Goal: Task Accomplishment & Management: Use online tool/utility

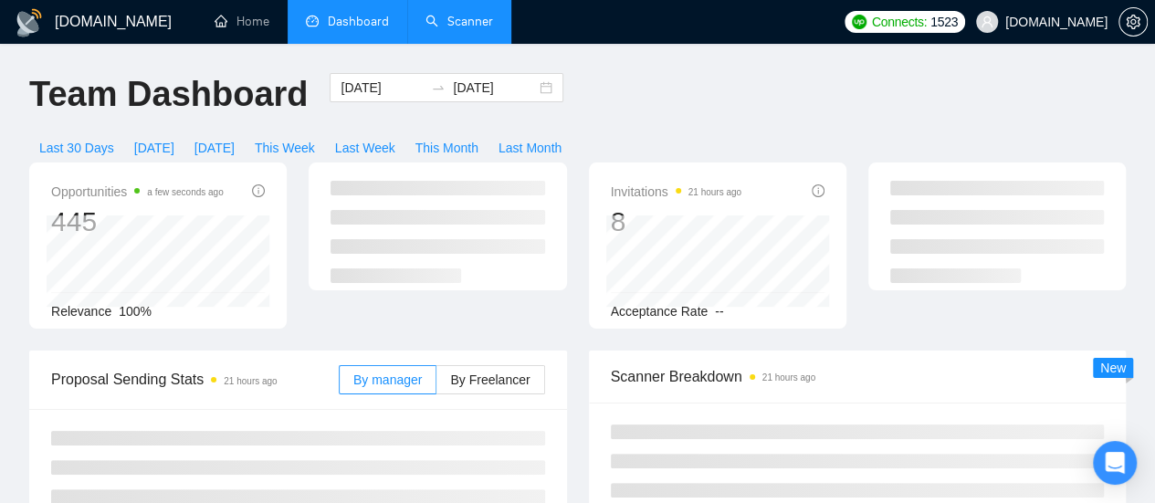
click at [475, 14] on link "Scanner" at bounding box center [459, 22] width 68 height 16
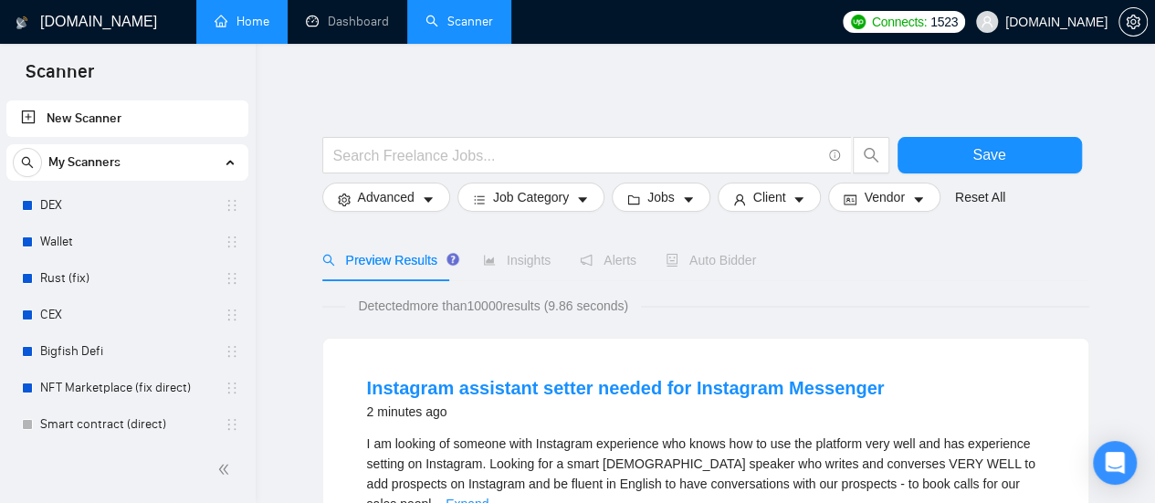
click at [230, 17] on link "Home" at bounding box center [242, 22] width 55 height 16
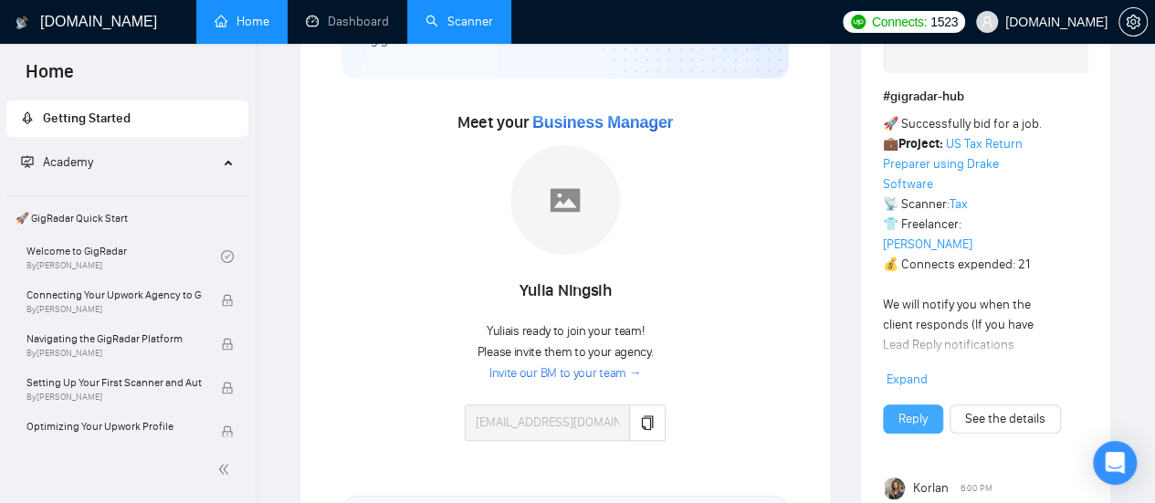
scroll to position [183, 0]
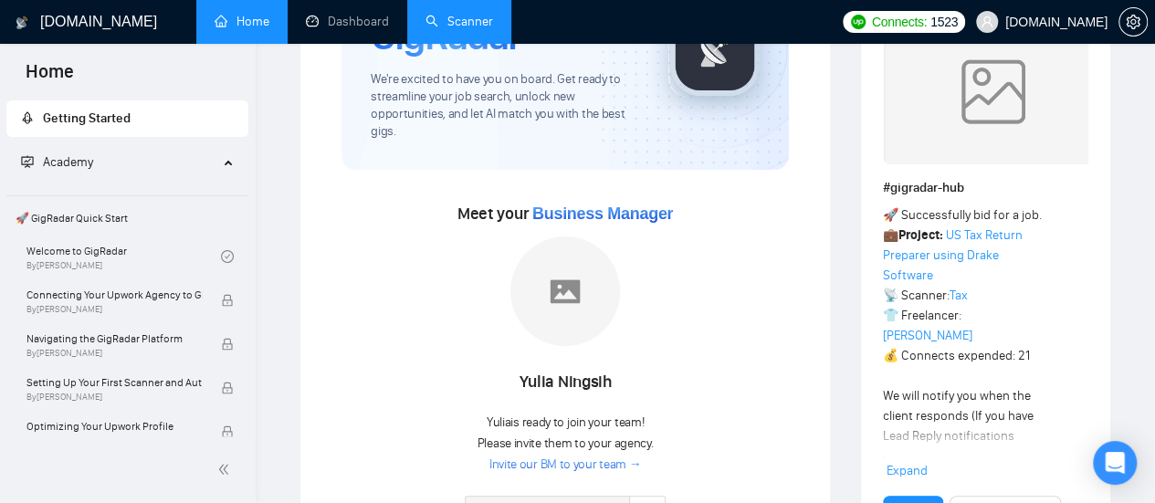
click at [447, 29] on link "Scanner" at bounding box center [459, 22] width 68 height 16
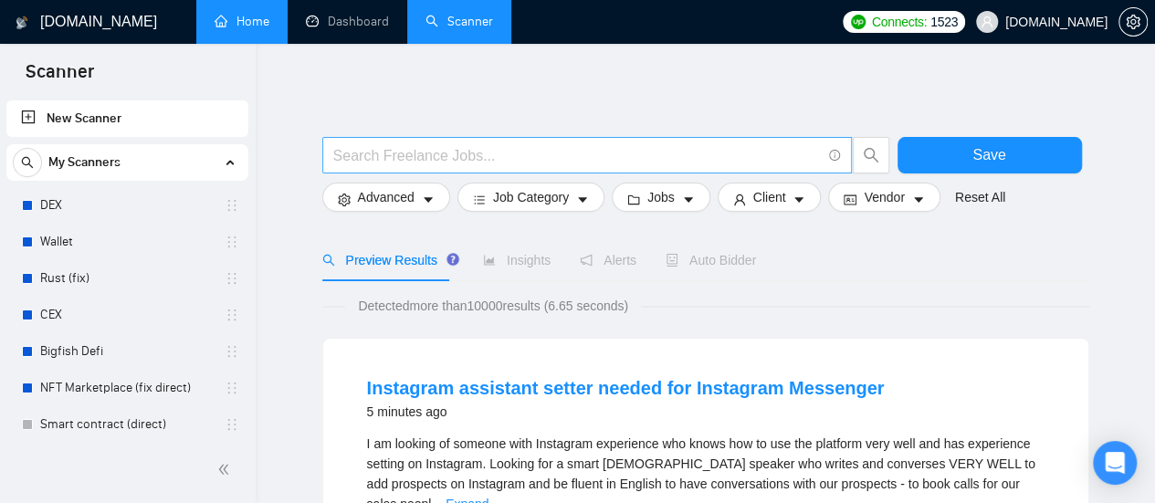
click at [381, 154] on input "text" at bounding box center [577, 155] width 488 height 23
paste input "UX & UI Design"
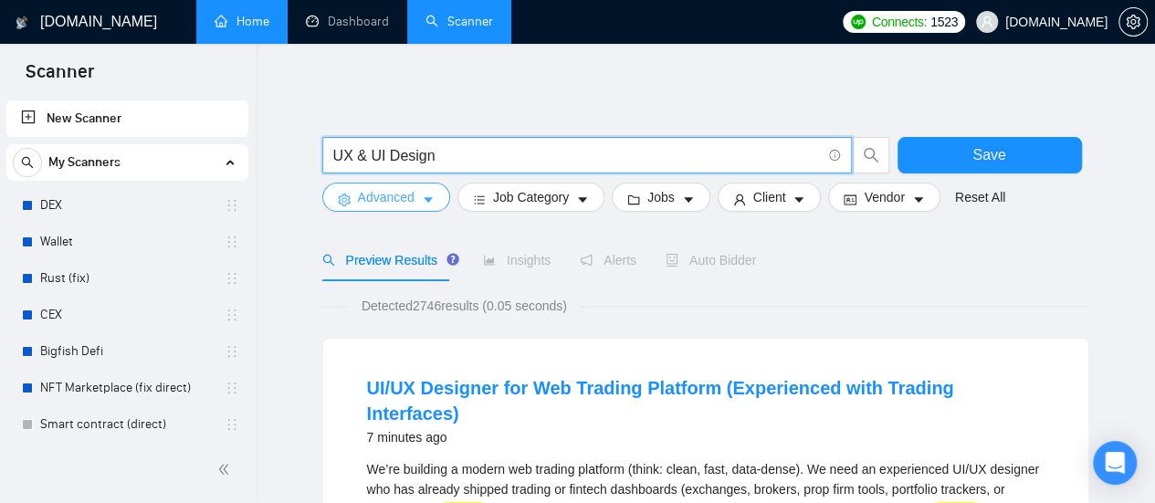
type input "UX & UI Design"
click at [424, 196] on icon "caret-down" at bounding box center [428, 200] width 13 height 13
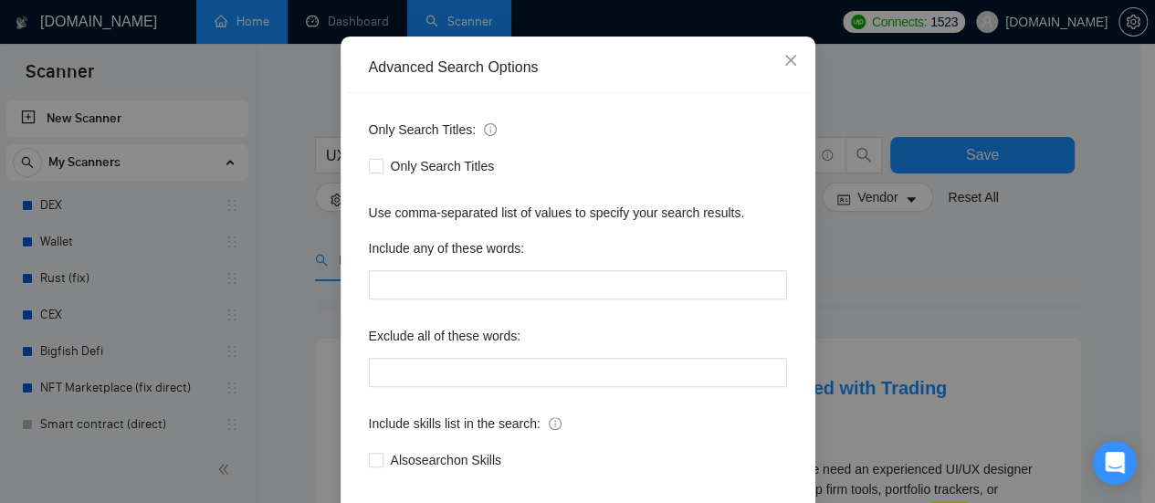
scroll to position [256, 0]
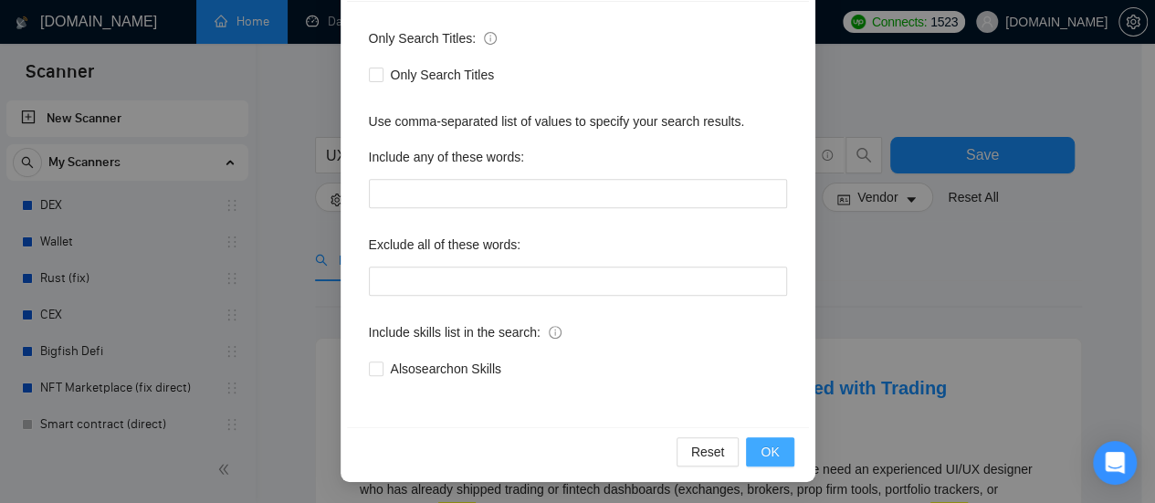
click at [765, 446] on span "OK" at bounding box center [769, 452] width 18 height 20
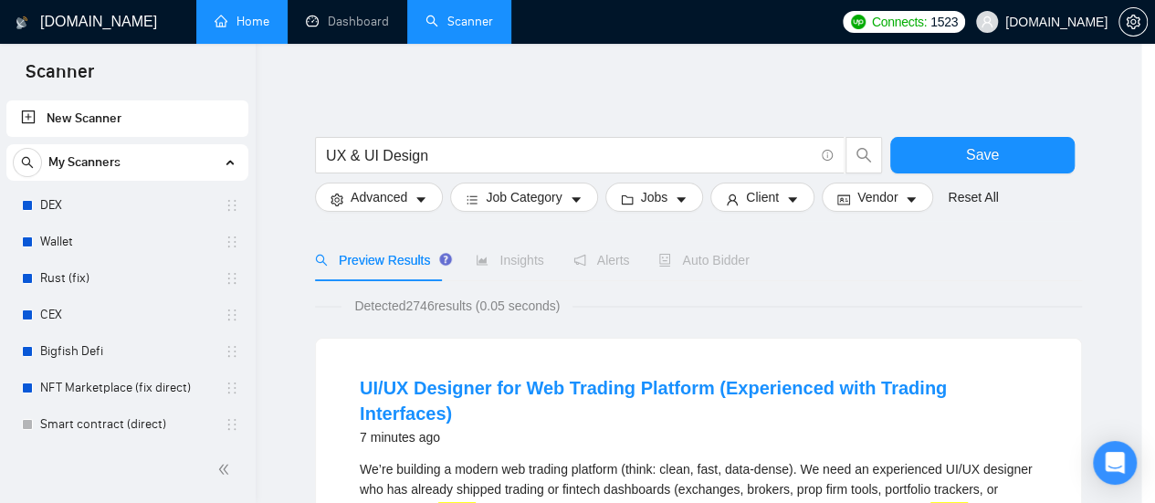
scroll to position [164, 0]
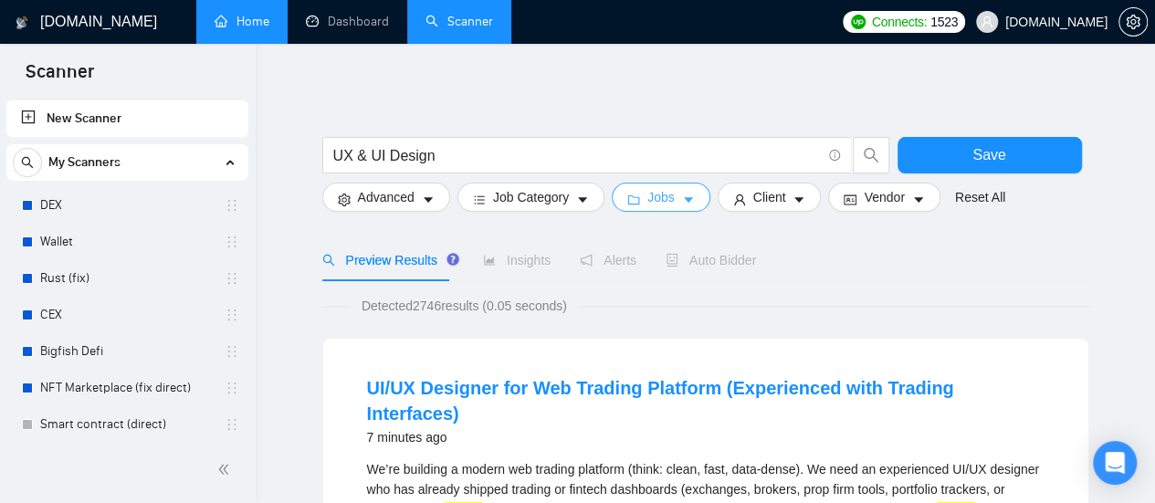
click at [672, 202] on button "Jobs" at bounding box center [661, 197] width 99 height 29
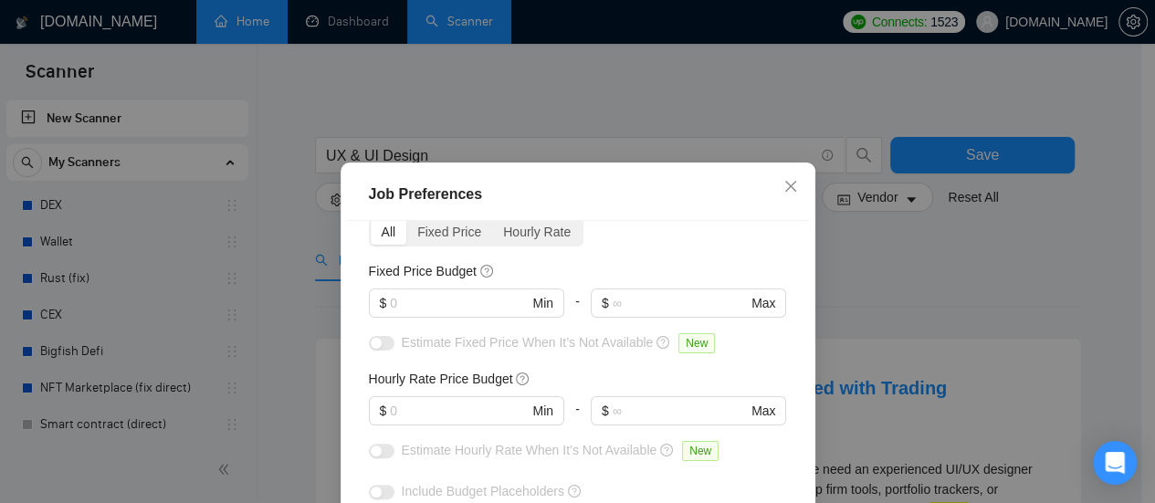
scroll to position [0, 0]
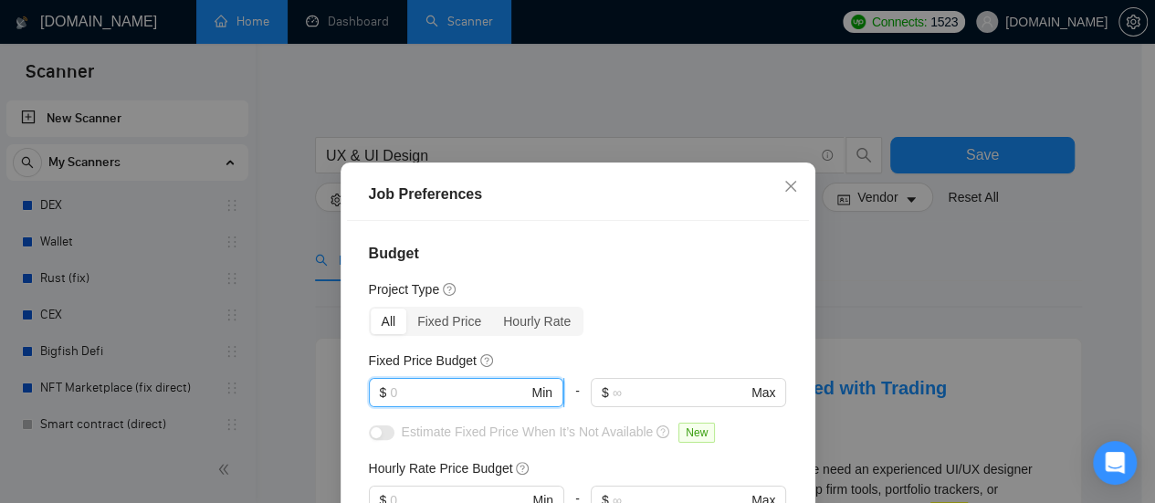
click at [442, 394] on input "text" at bounding box center [459, 393] width 138 height 20
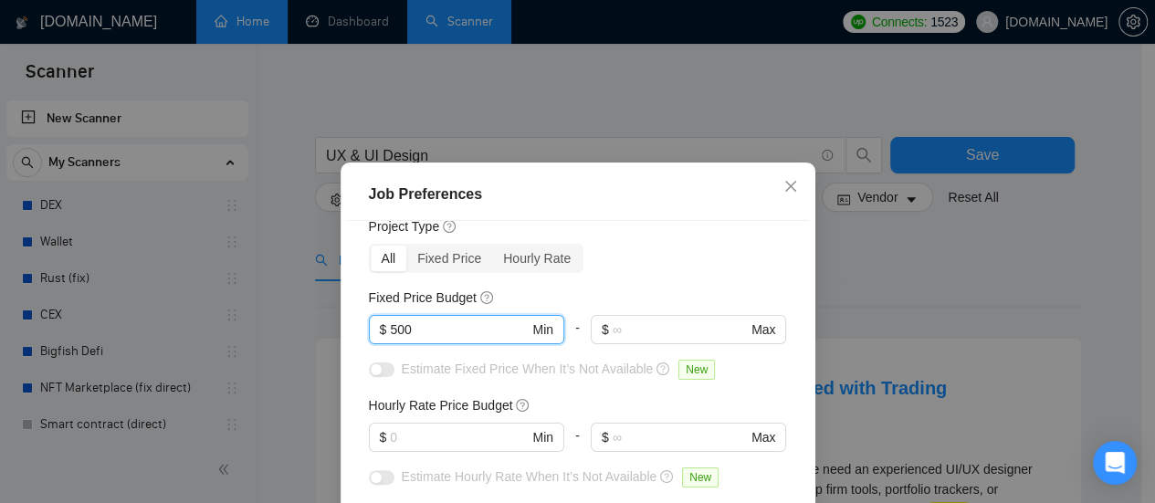
scroll to position [91, 0]
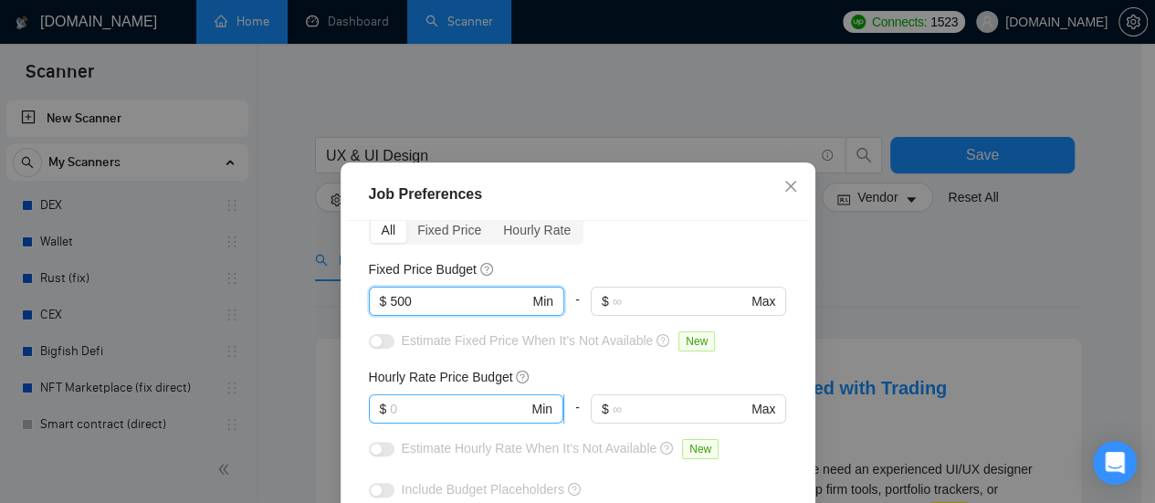
type input "500"
click at [462, 403] on input "text" at bounding box center [459, 409] width 138 height 20
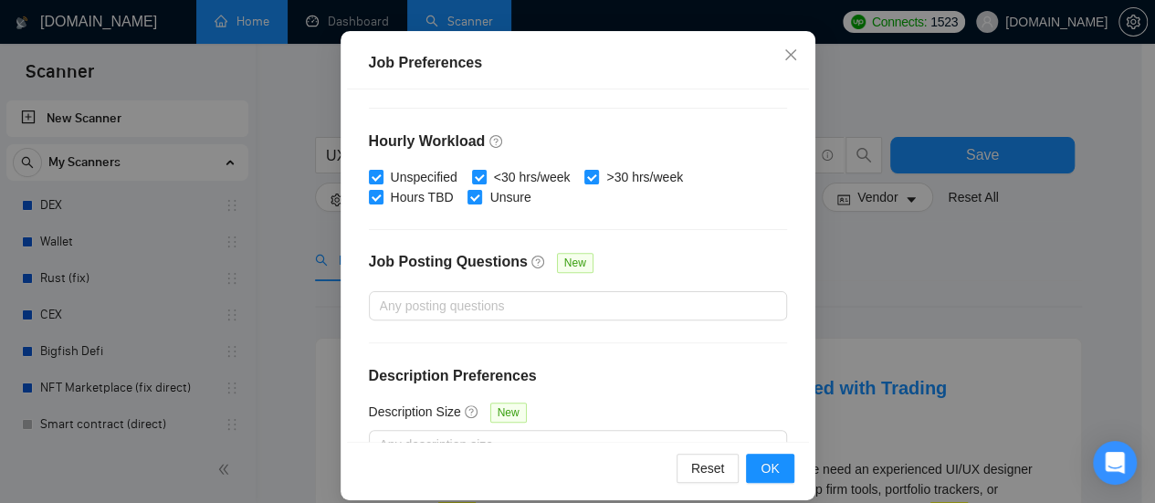
scroll to position [150, 0]
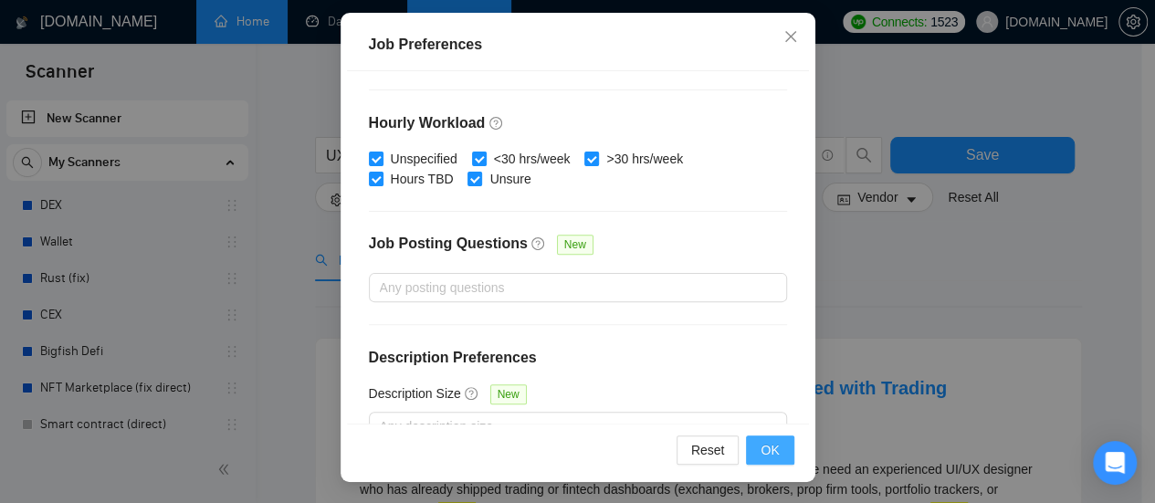
type input "50"
click at [769, 451] on span "OK" at bounding box center [769, 450] width 18 height 20
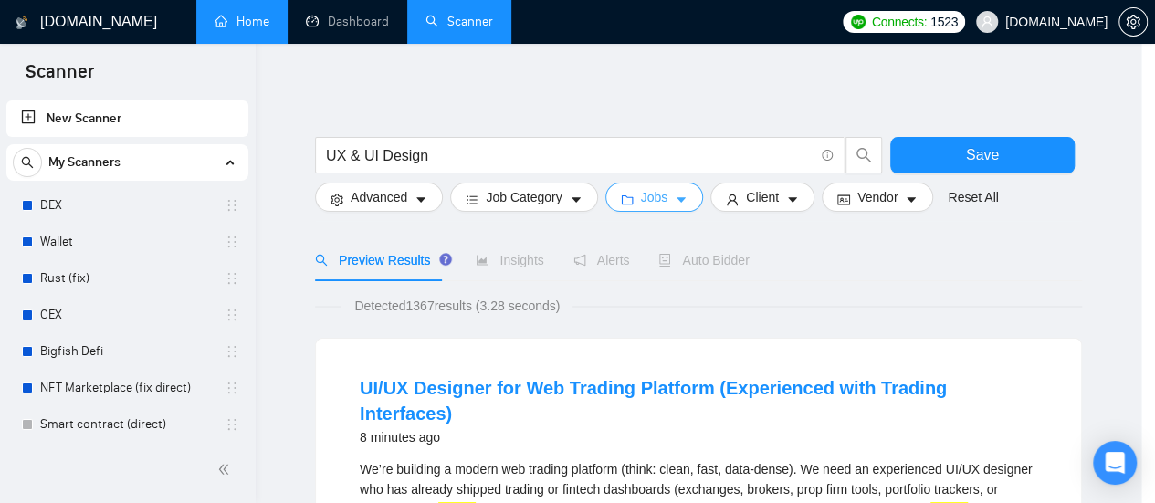
scroll to position [0, 0]
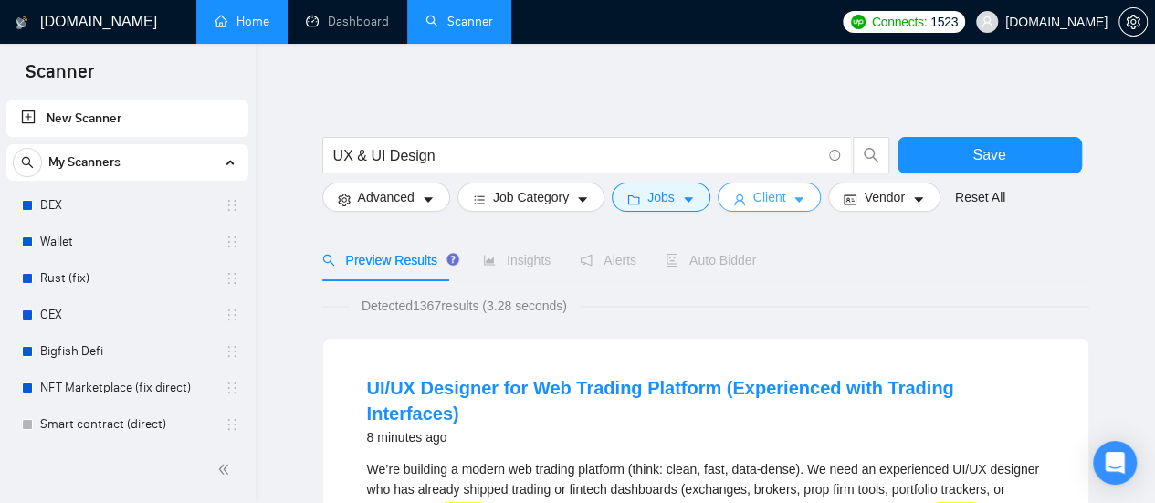
click at [792, 200] on icon "caret-down" at bounding box center [798, 200] width 13 height 13
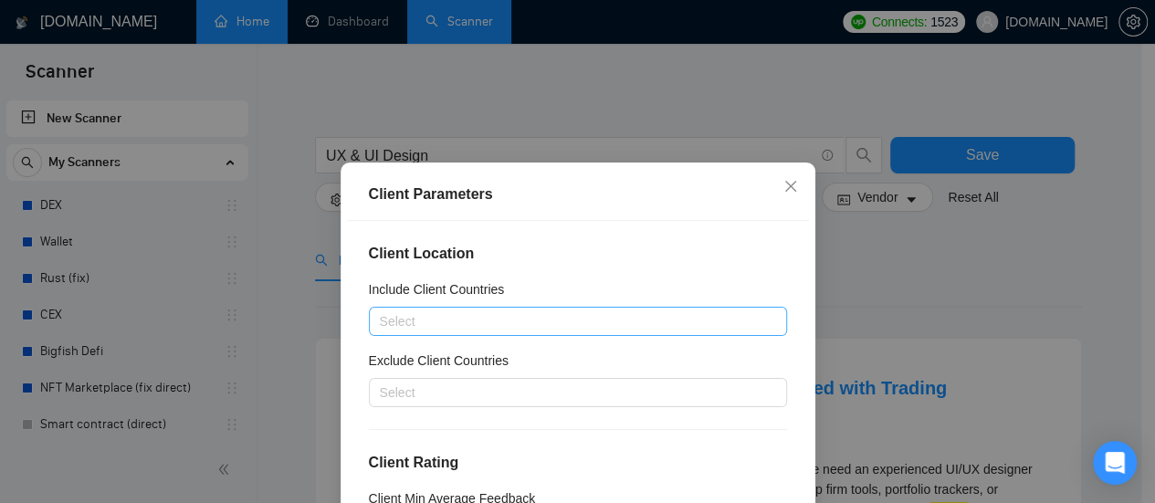
click at [551, 322] on div at bounding box center [568, 321] width 391 height 22
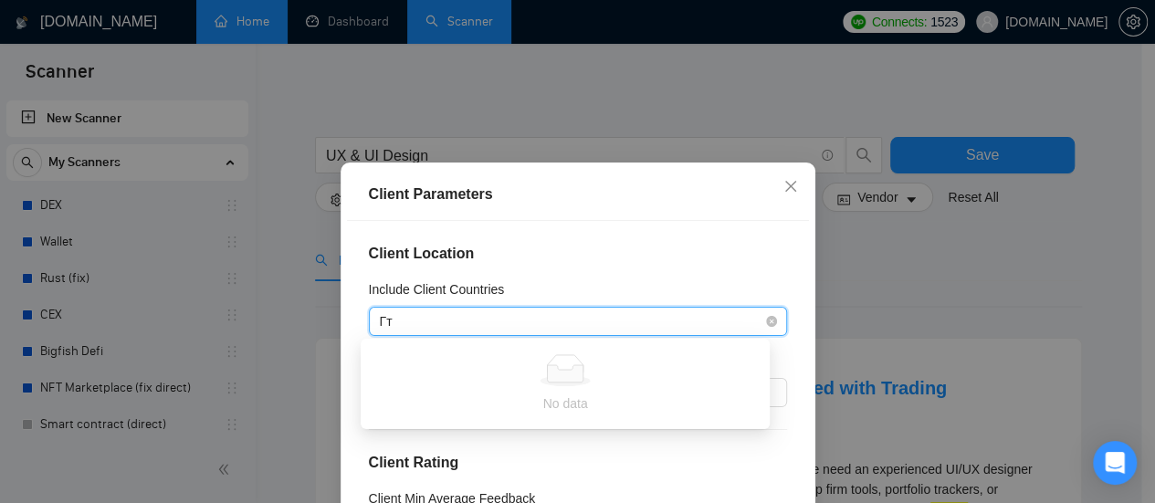
type input "Г"
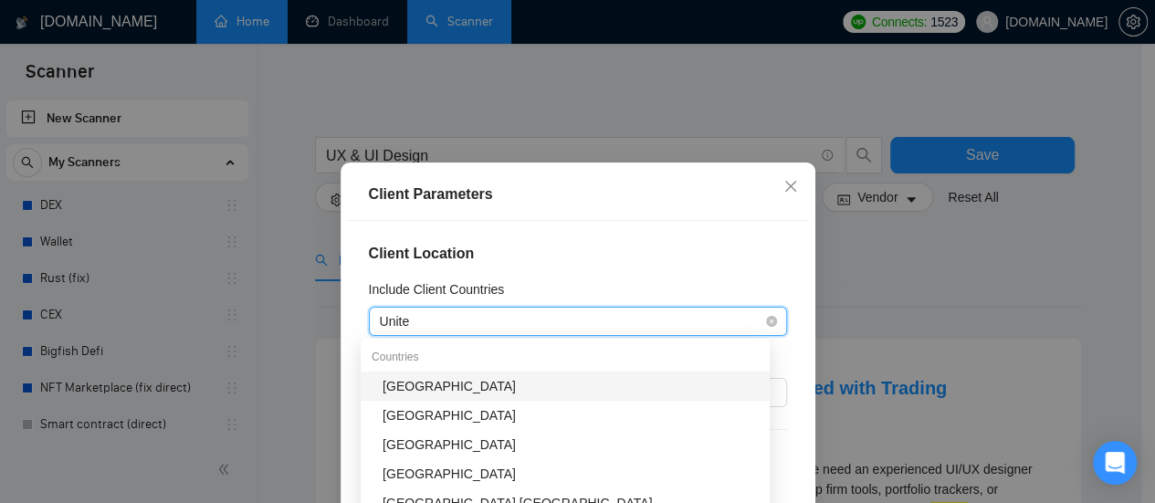
type input "United"
click at [481, 389] on div "[GEOGRAPHIC_DATA]" at bounding box center [571, 386] width 376 height 20
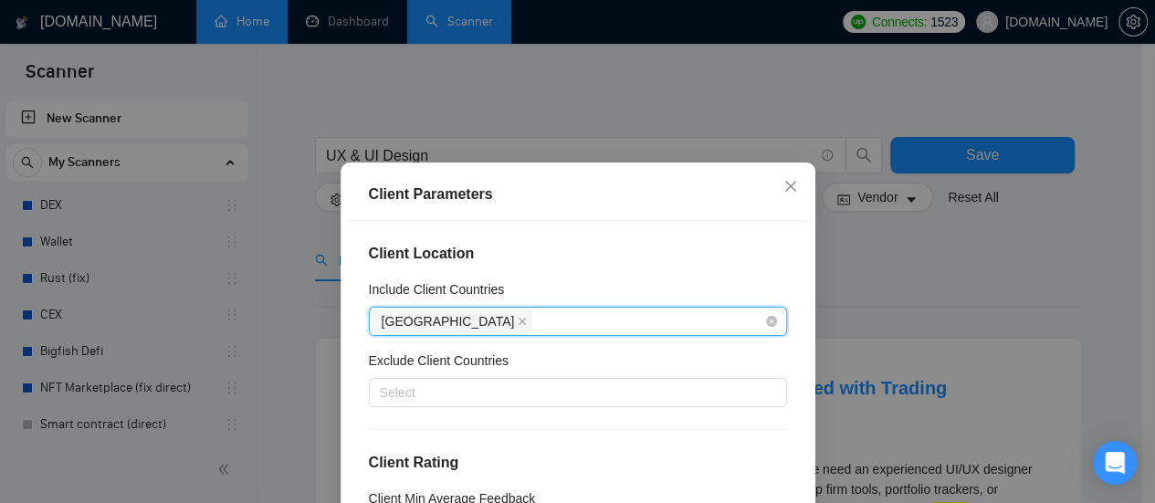
click at [543, 319] on div "[GEOGRAPHIC_DATA]" at bounding box center [568, 322] width 391 height 26
click at [543, 320] on div "[GEOGRAPHIC_DATA]" at bounding box center [568, 322] width 391 height 26
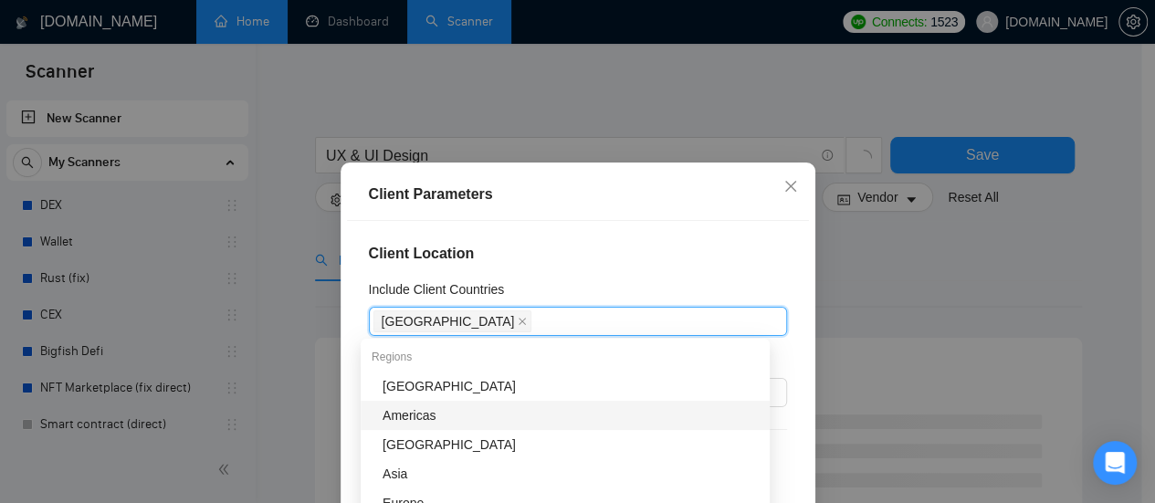
scroll to position [91, 0]
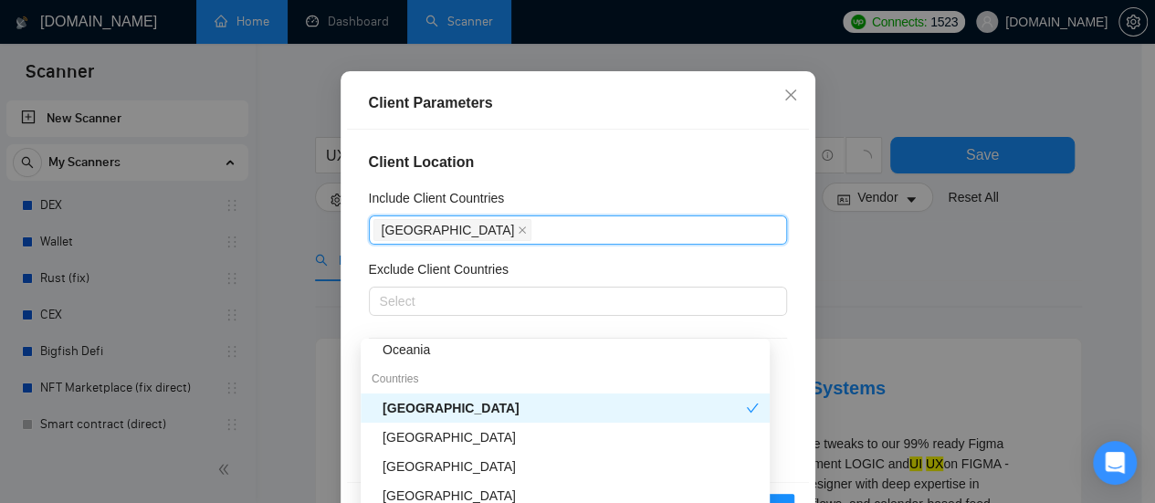
click at [458, 434] on div "[GEOGRAPHIC_DATA] Countries [GEOGRAPHIC_DATA] [GEOGRAPHIC_DATA] [GEOGRAPHIC_DAT…" at bounding box center [565, 481] width 409 height 292
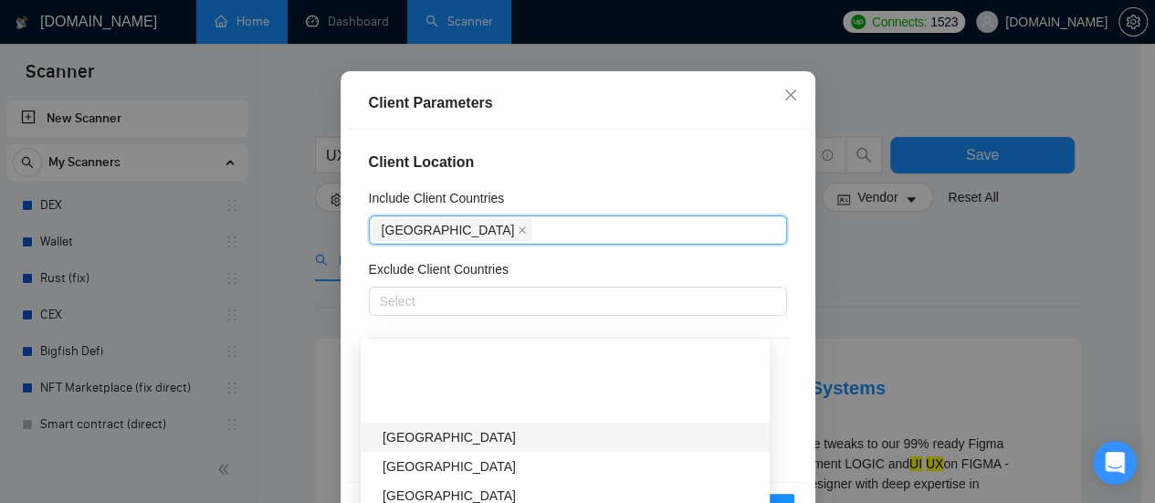
scroll to position [274, 0]
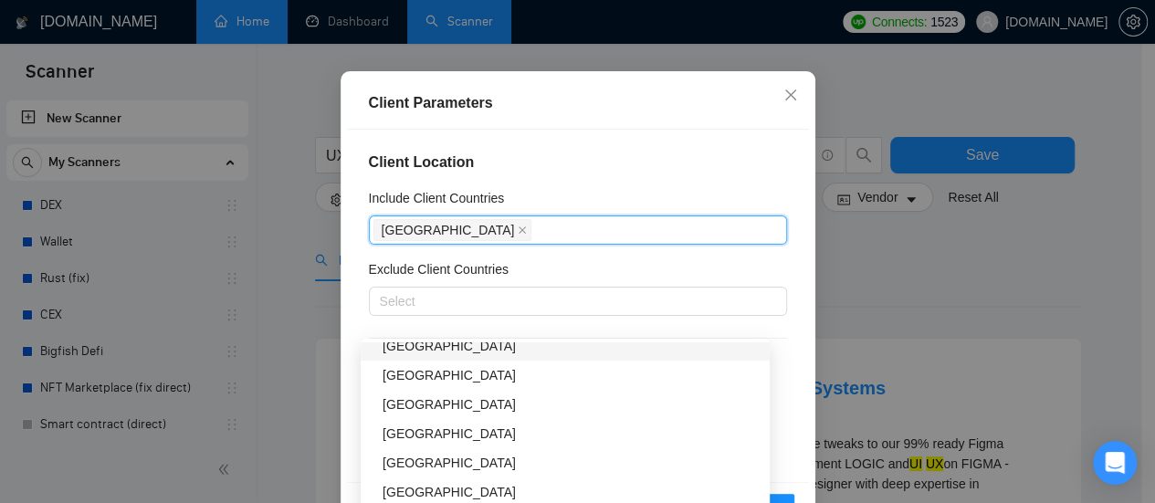
click at [462, 352] on div "[GEOGRAPHIC_DATA]" at bounding box center [571, 346] width 376 height 20
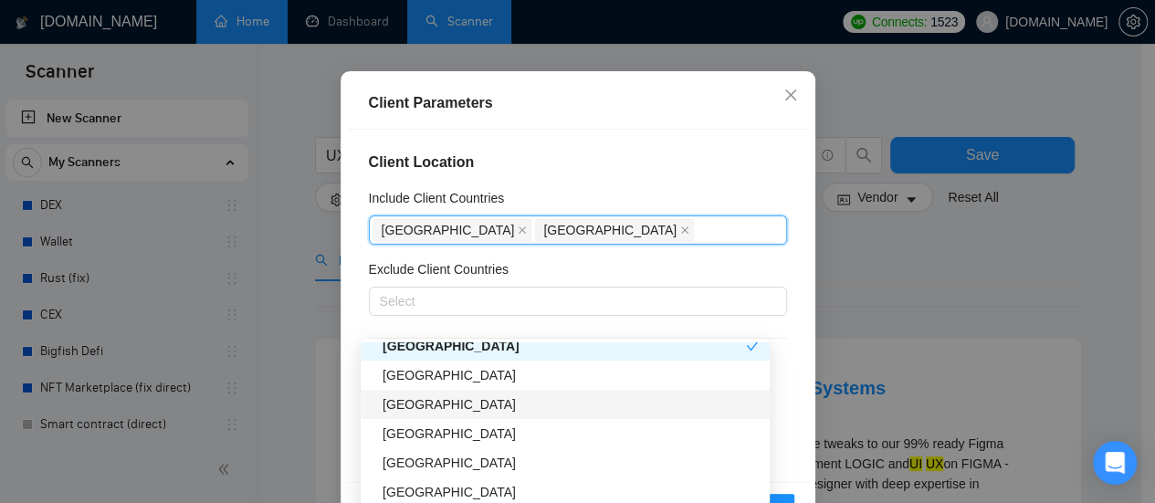
click at [440, 412] on div "[GEOGRAPHIC_DATA]" at bounding box center [571, 404] width 376 height 20
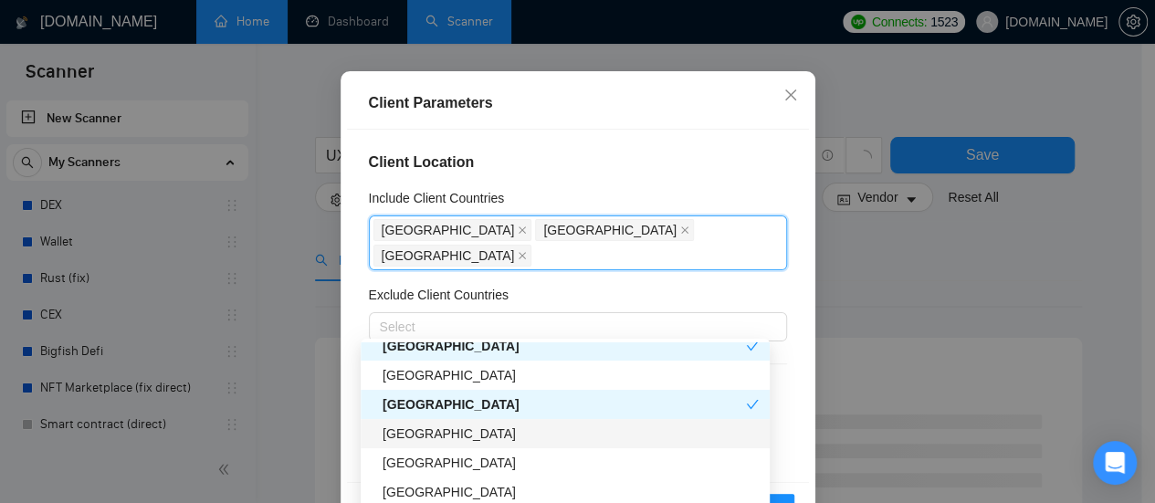
click at [442, 438] on div "[GEOGRAPHIC_DATA]" at bounding box center [571, 434] width 376 height 20
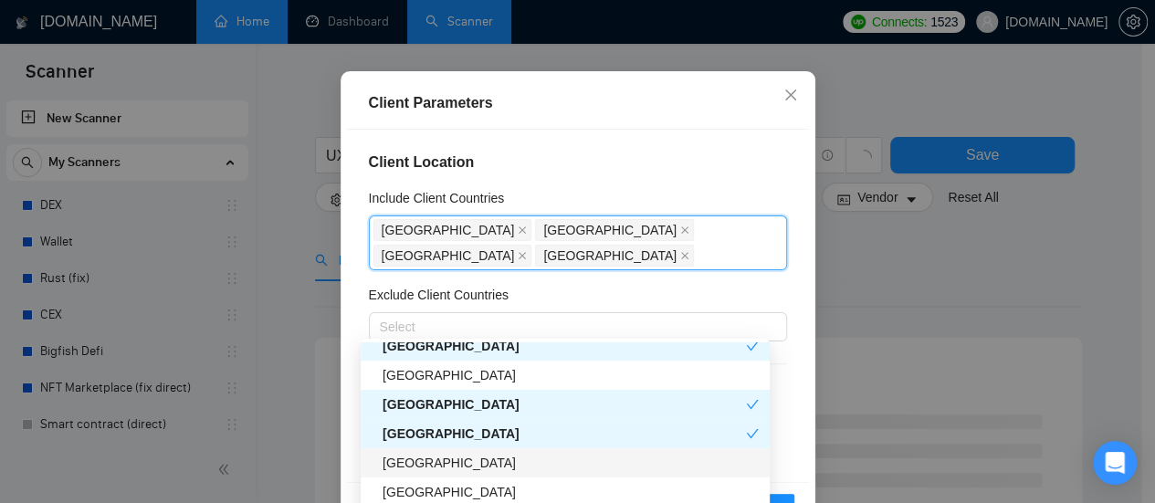
click at [432, 469] on div "[GEOGRAPHIC_DATA]" at bounding box center [571, 463] width 376 height 20
click at [737, 167] on h4 "Client Location" at bounding box center [578, 163] width 418 height 22
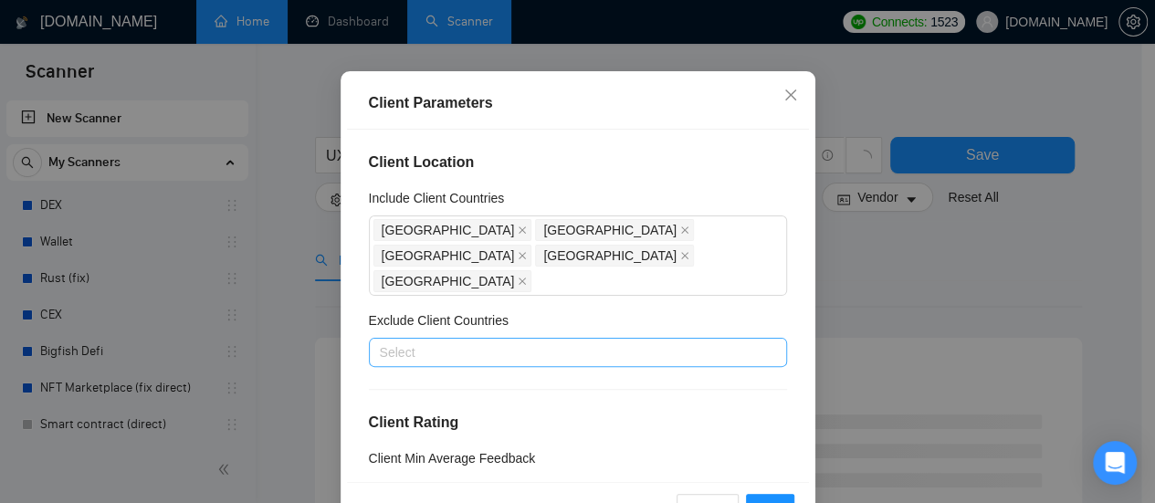
click at [428, 341] on div at bounding box center [568, 352] width 391 height 22
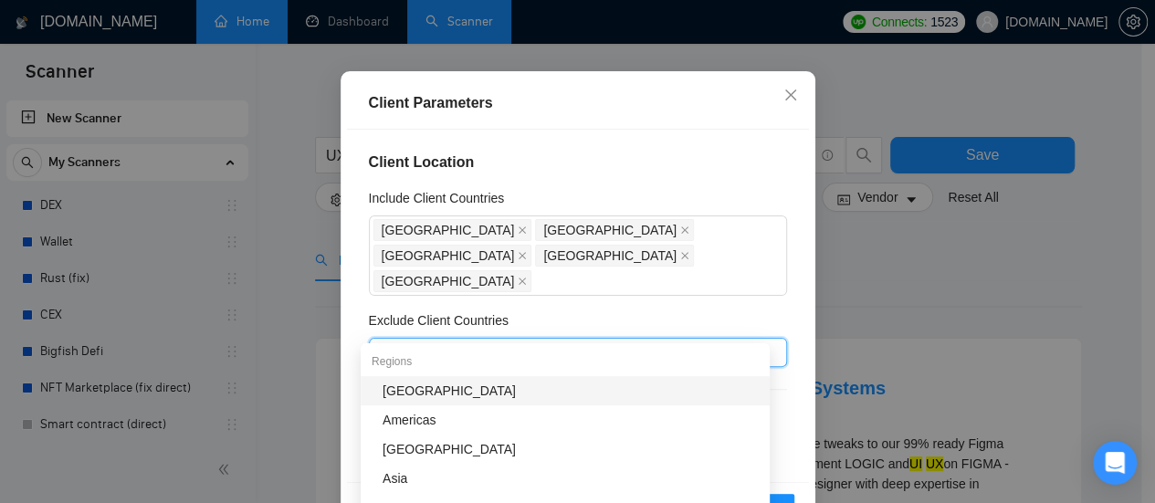
click at [414, 393] on div "[GEOGRAPHIC_DATA]" at bounding box center [571, 391] width 376 height 20
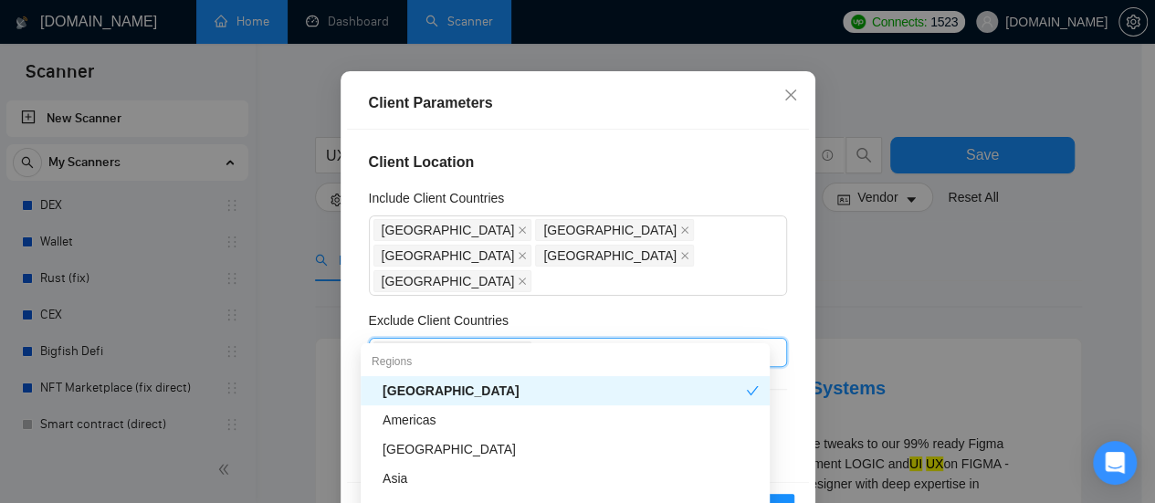
click at [655, 310] on div "Exclude Client Countries" at bounding box center [578, 323] width 418 height 27
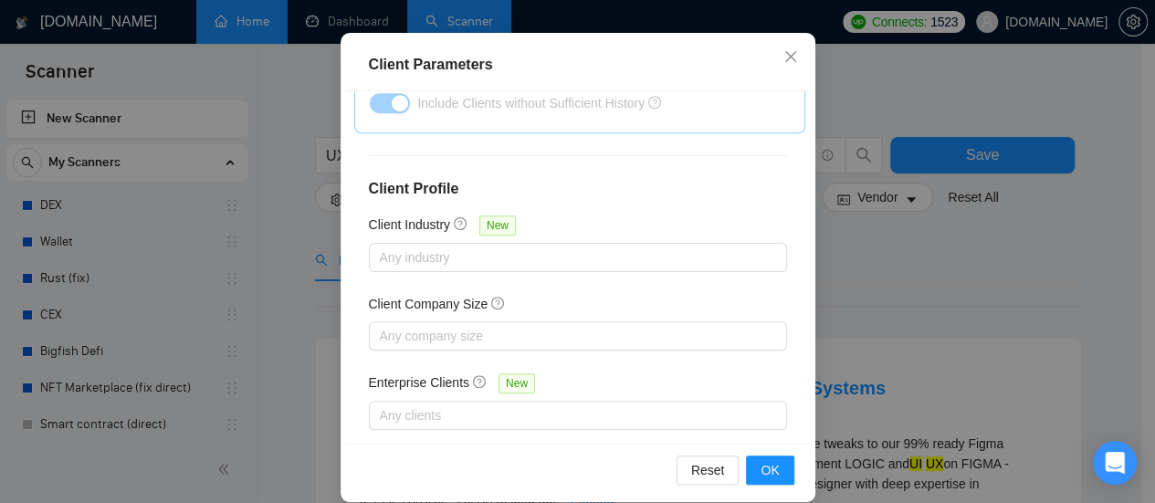
scroll to position [150, 0]
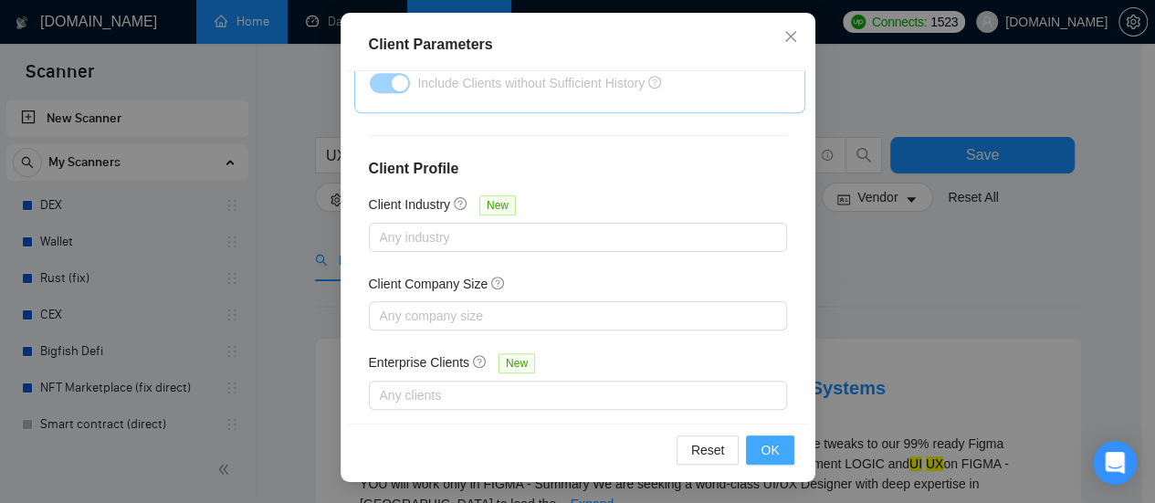
click at [772, 452] on button "OK" at bounding box center [769, 449] width 47 height 29
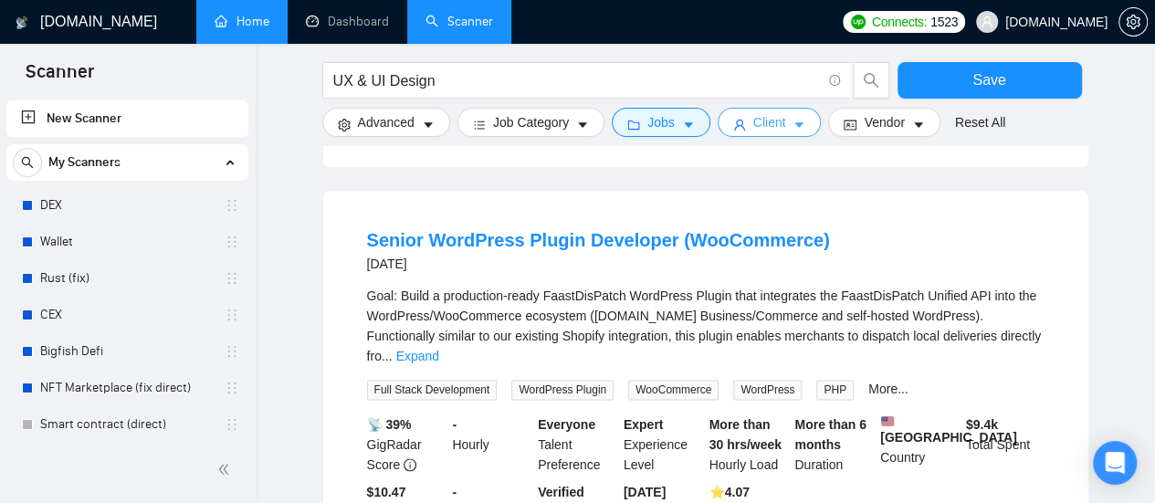
scroll to position [1004, 0]
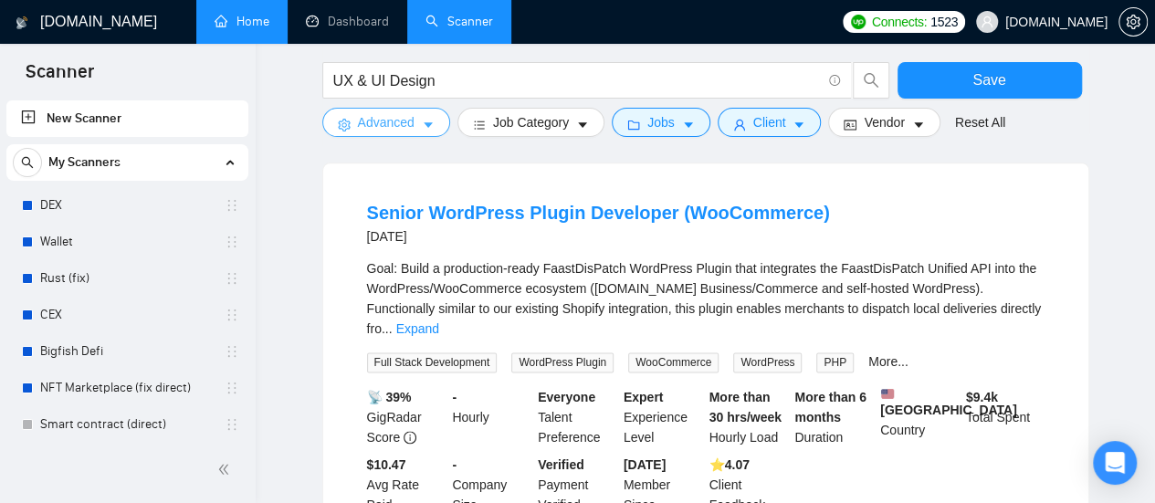
click at [414, 121] on button "Advanced" at bounding box center [386, 122] width 128 height 29
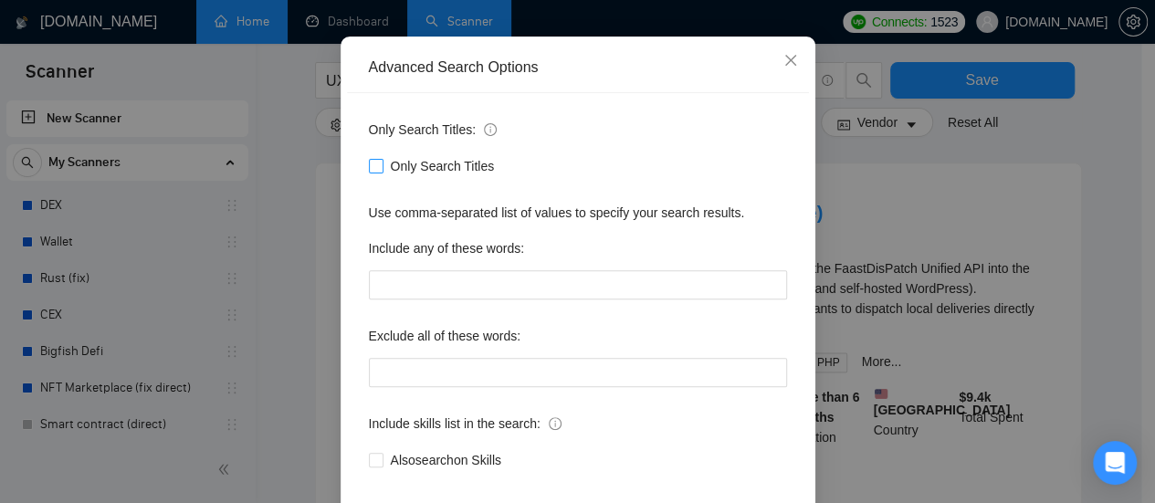
click at [369, 172] on input "Only Search Titles" at bounding box center [375, 165] width 13 height 13
checkbox input "true"
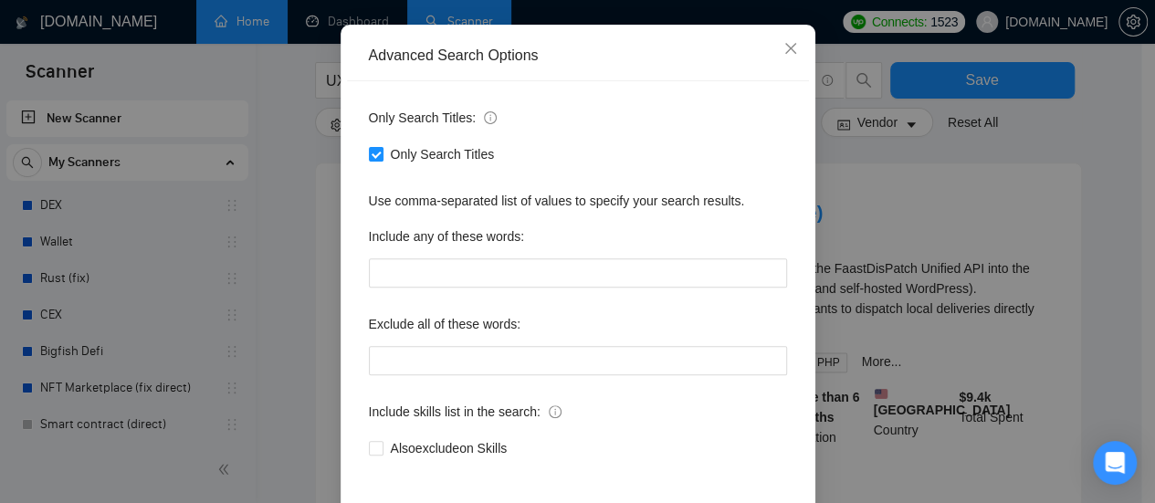
scroll to position [256, 0]
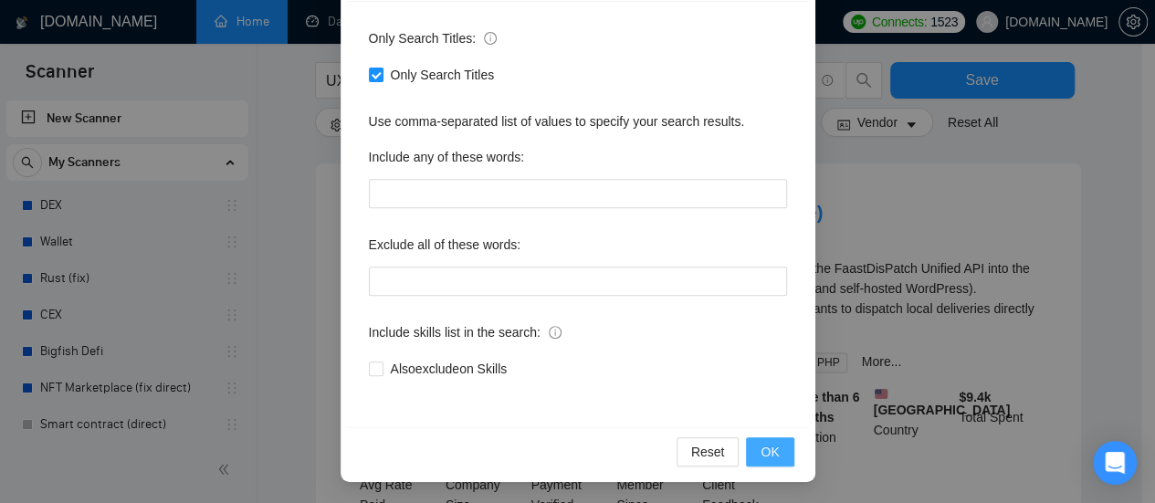
click at [767, 456] on span "OK" at bounding box center [769, 452] width 18 height 20
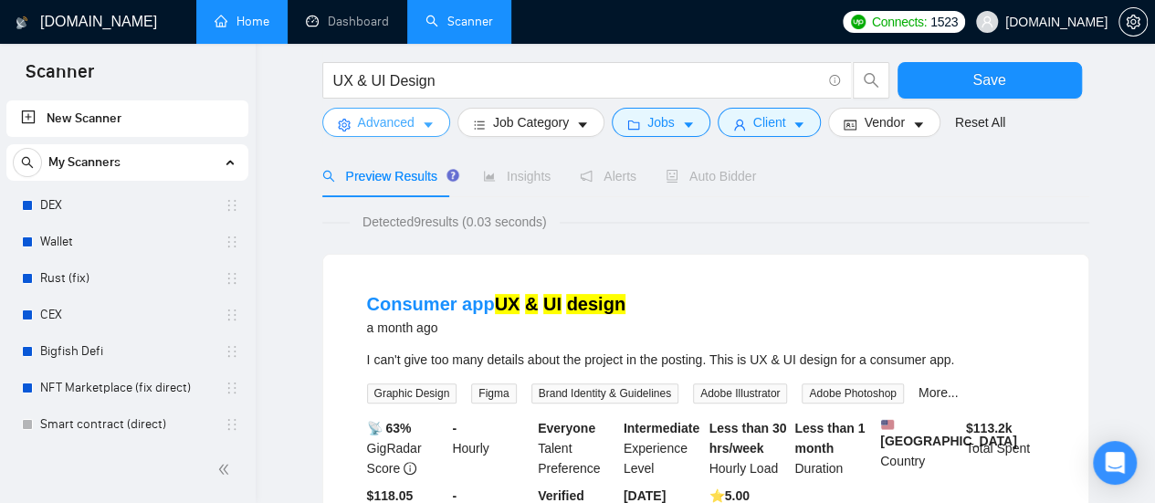
scroll to position [91, 0]
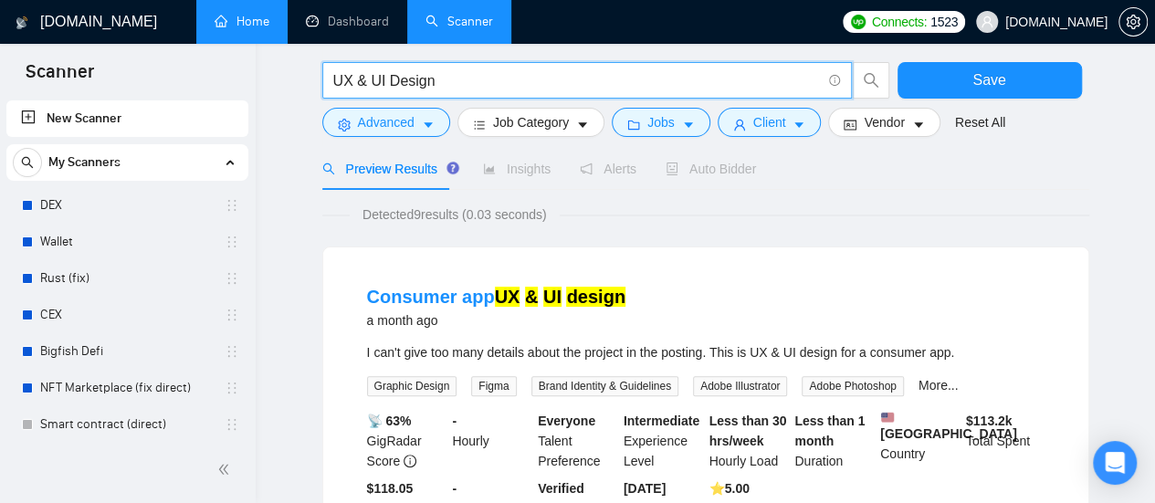
click at [369, 80] on input "UX & UI Design" at bounding box center [577, 80] width 488 height 23
click at [467, 81] on input "UX UI Design" at bounding box center [577, 80] width 488 height 23
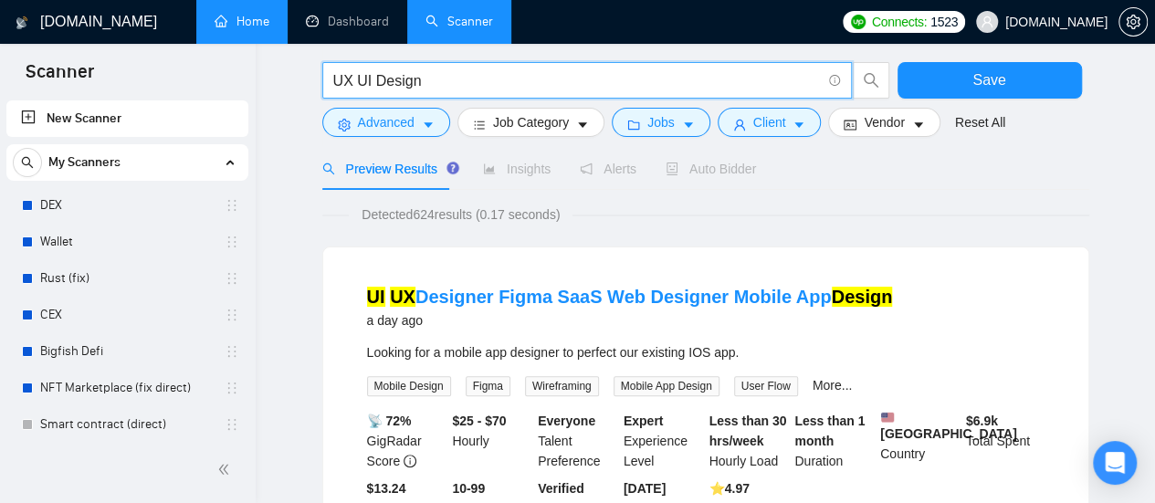
click at [357, 81] on input "UX UI Design" at bounding box center [577, 80] width 488 height 23
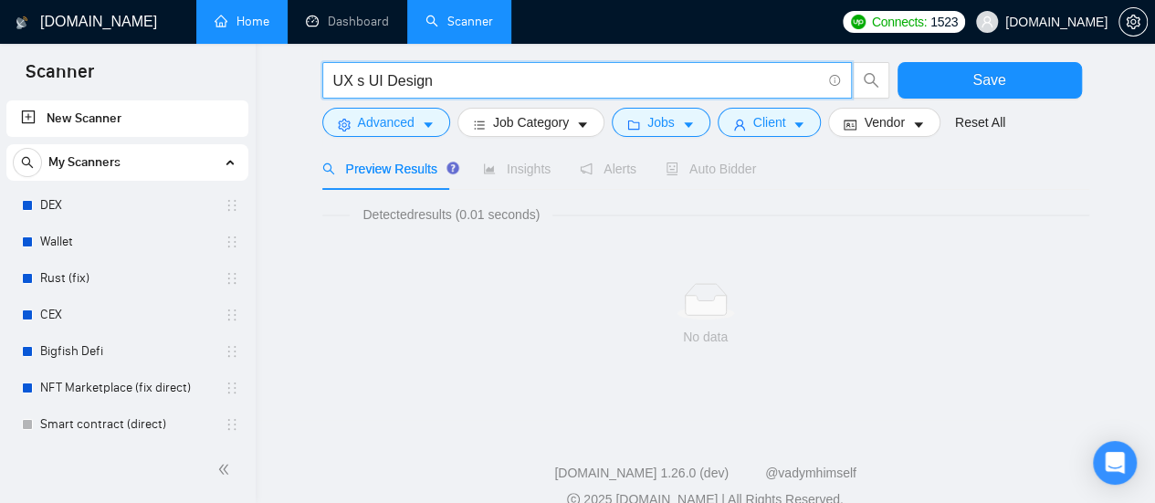
click at [361, 81] on input "UX s UI Design" at bounding box center [577, 80] width 488 height 23
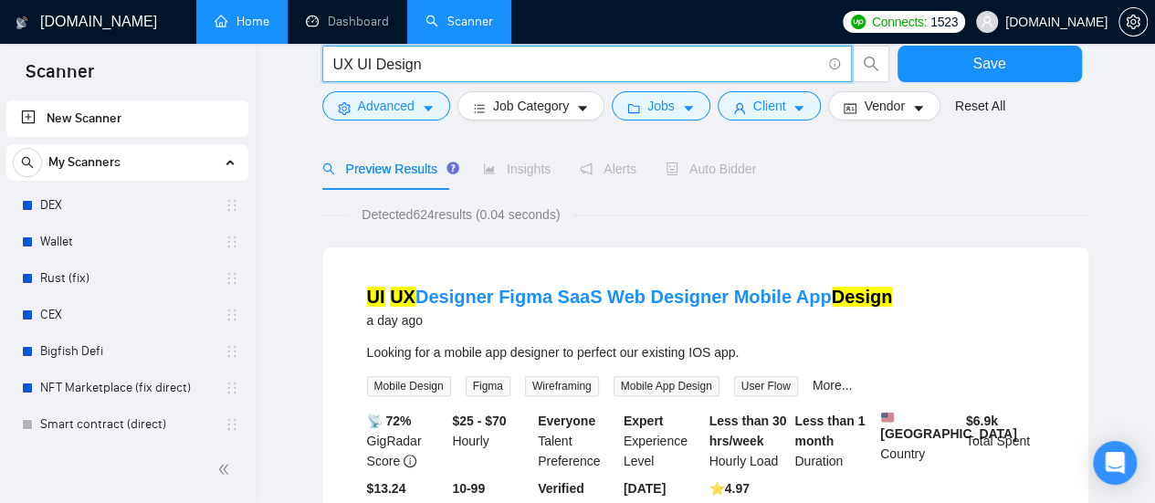
scroll to position [0, 0]
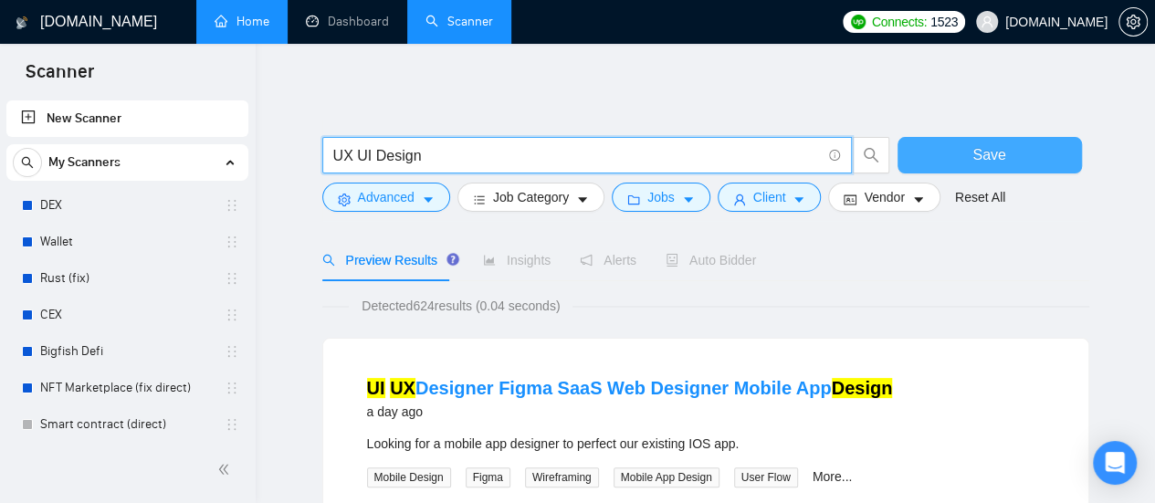
type input "UX UI Design"
click at [978, 153] on span "Save" at bounding box center [988, 154] width 33 height 23
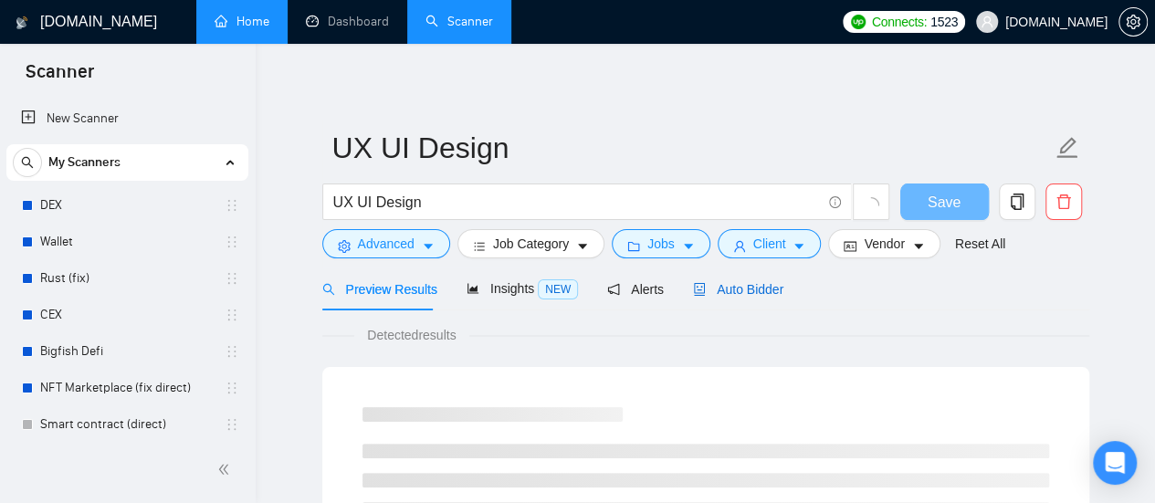
click at [743, 288] on span "Auto Bidder" at bounding box center [738, 289] width 90 height 15
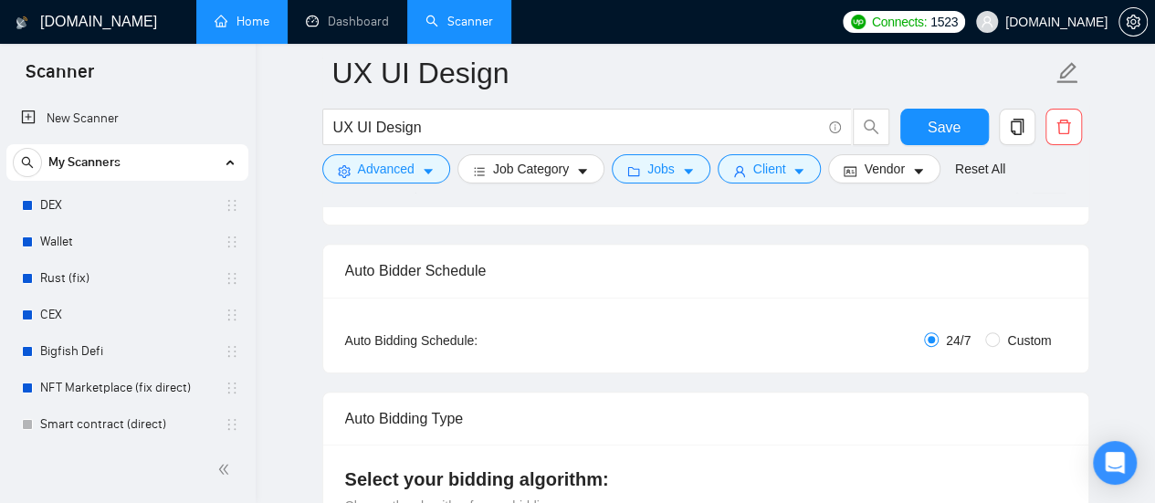
scroll to position [274, 0]
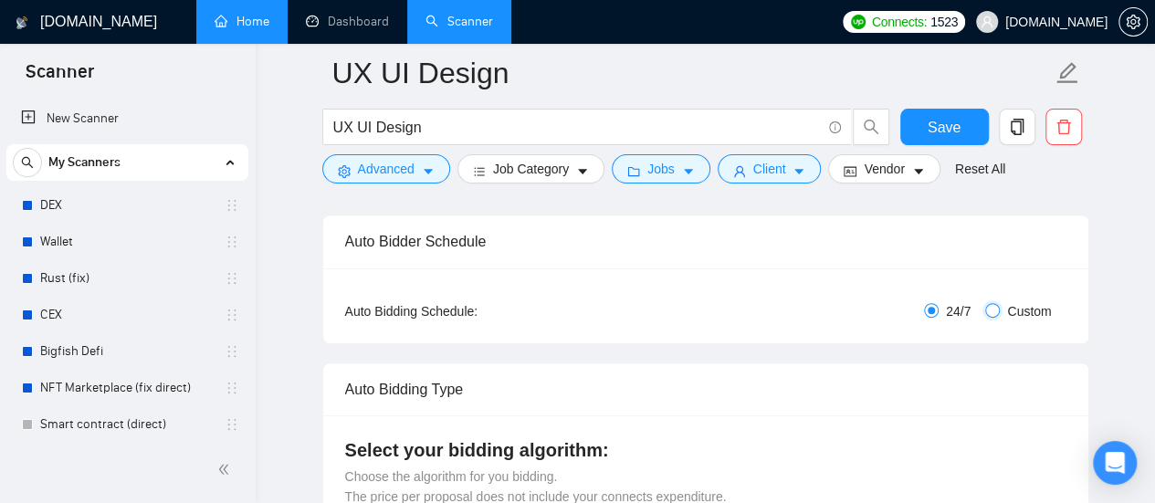
click at [995, 311] on input "Custom" at bounding box center [992, 310] width 15 height 15
radio input "true"
radio input "false"
checkbox input "true"
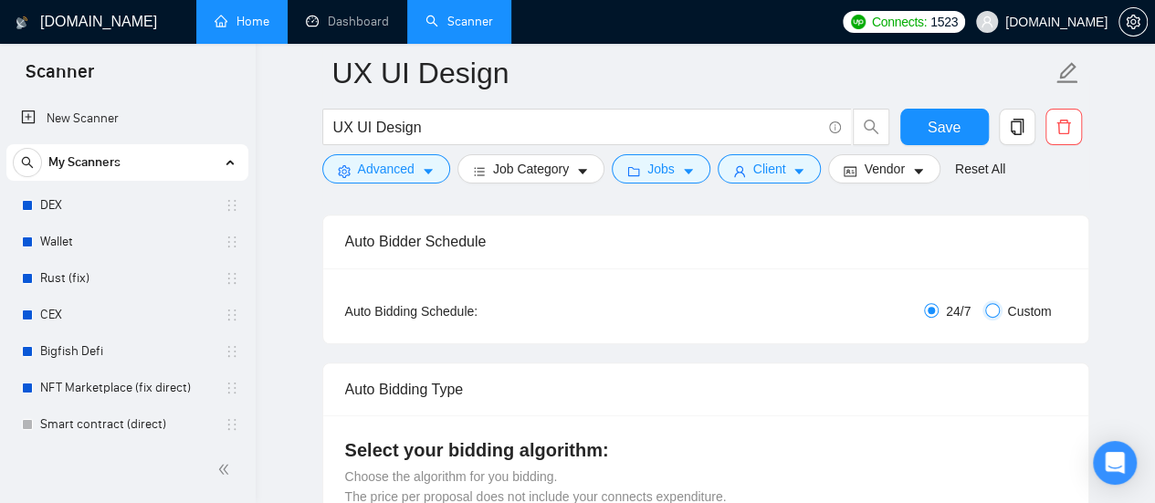
checkbox input "true"
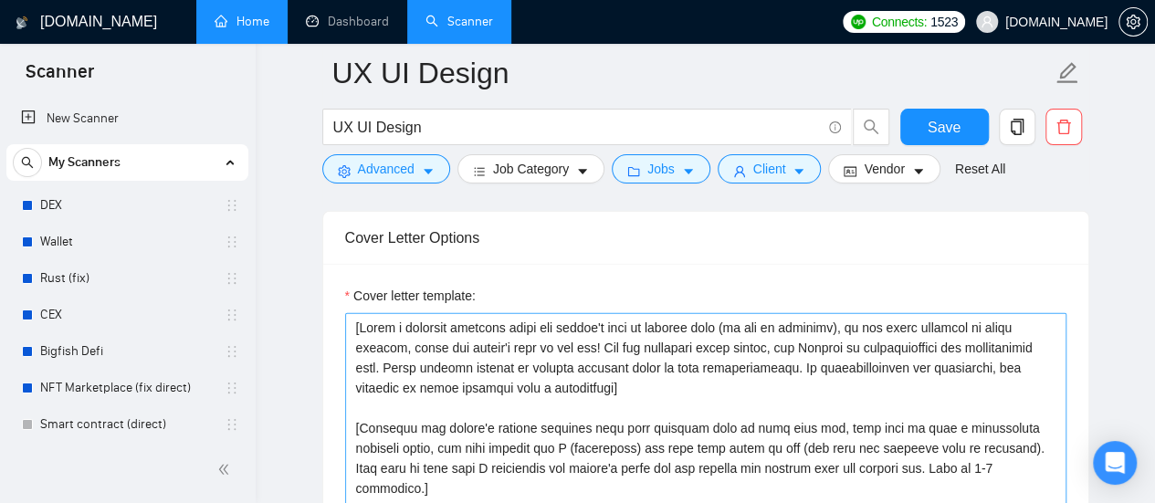
scroll to position [2191, 0]
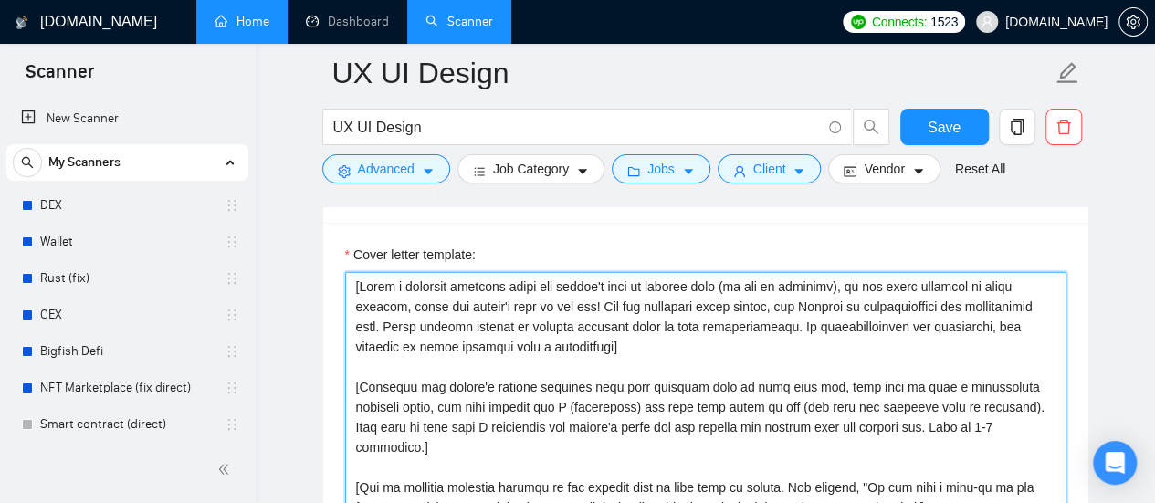
click at [358, 283] on textarea "Cover letter template:" at bounding box center [705, 477] width 721 height 411
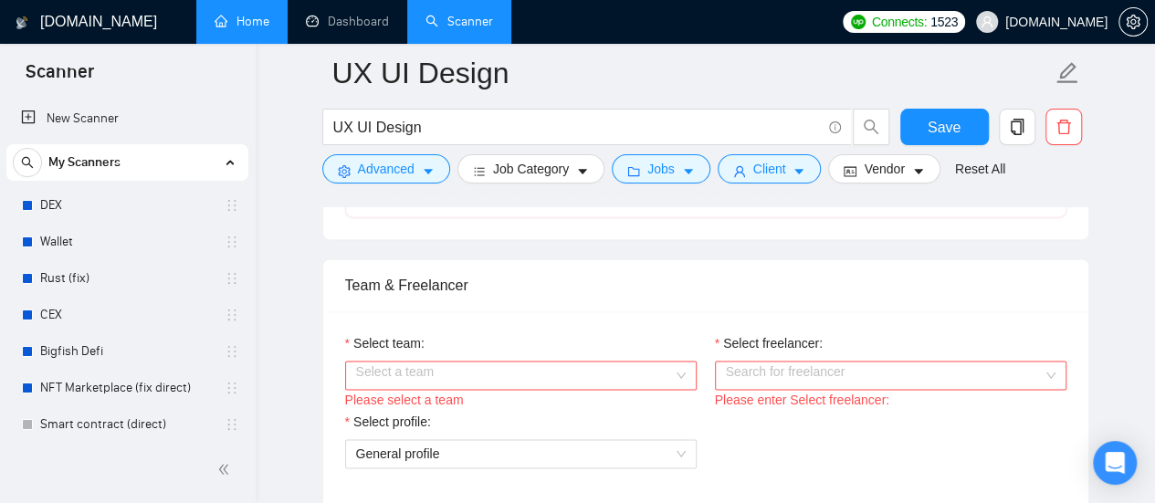
scroll to position [1004, 0]
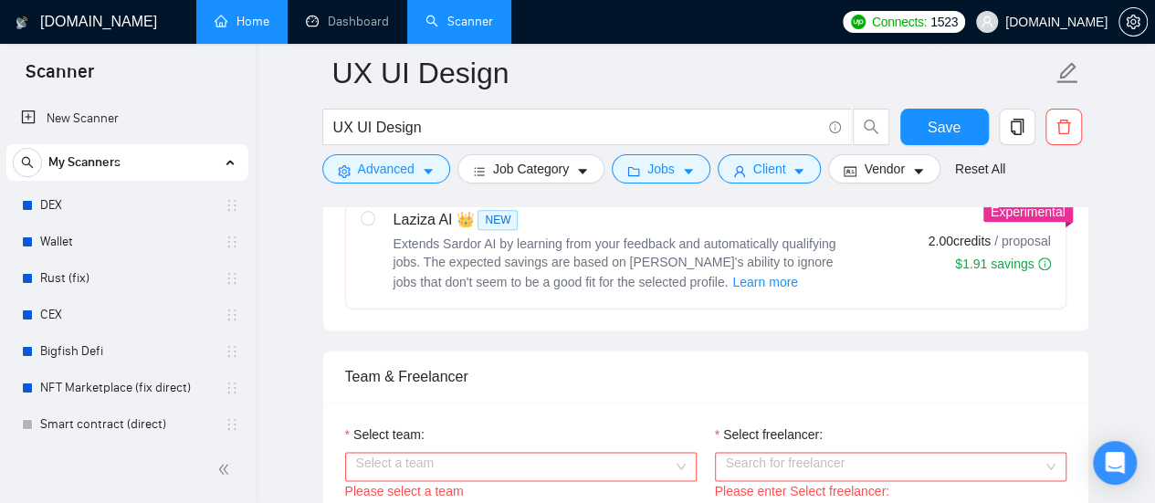
click at [670, 456] on input "Select team:" at bounding box center [514, 466] width 317 height 27
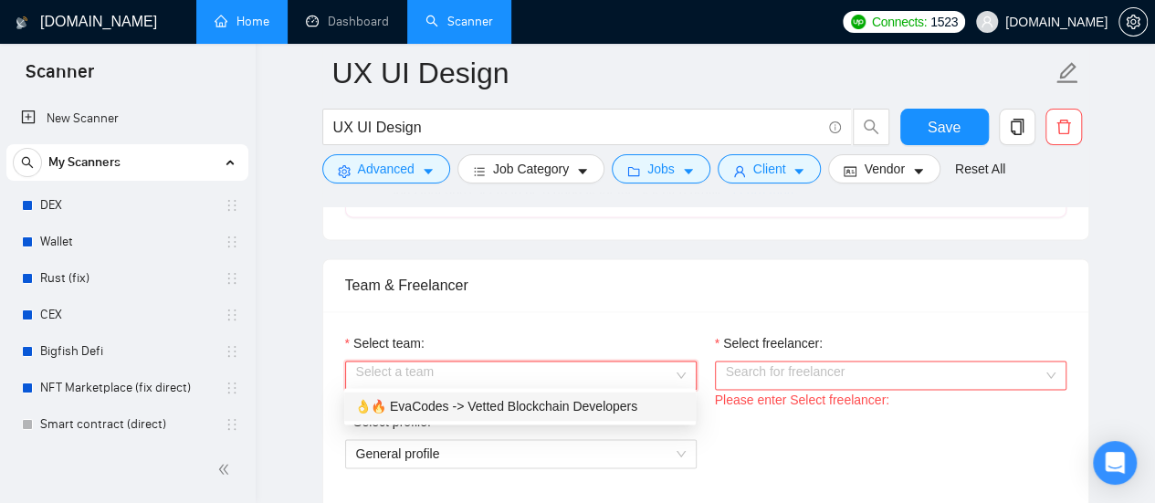
click at [530, 404] on div "👌🔥 EvaCodes -> Vetted Blockchain Developers" at bounding box center [520, 406] width 330 height 20
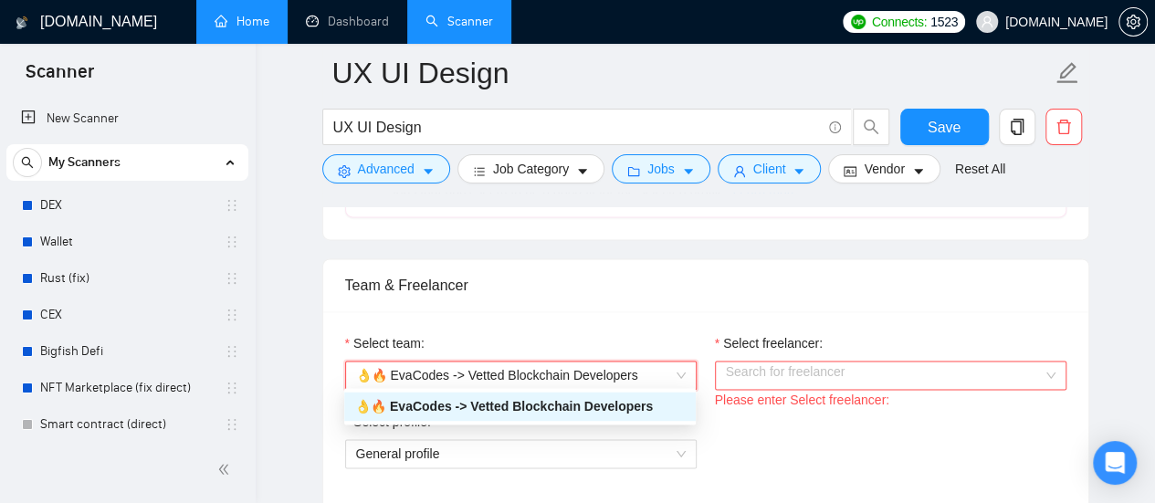
click at [882, 377] on input "Select freelancer:" at bounding box center [884, 375] width 317 height 27
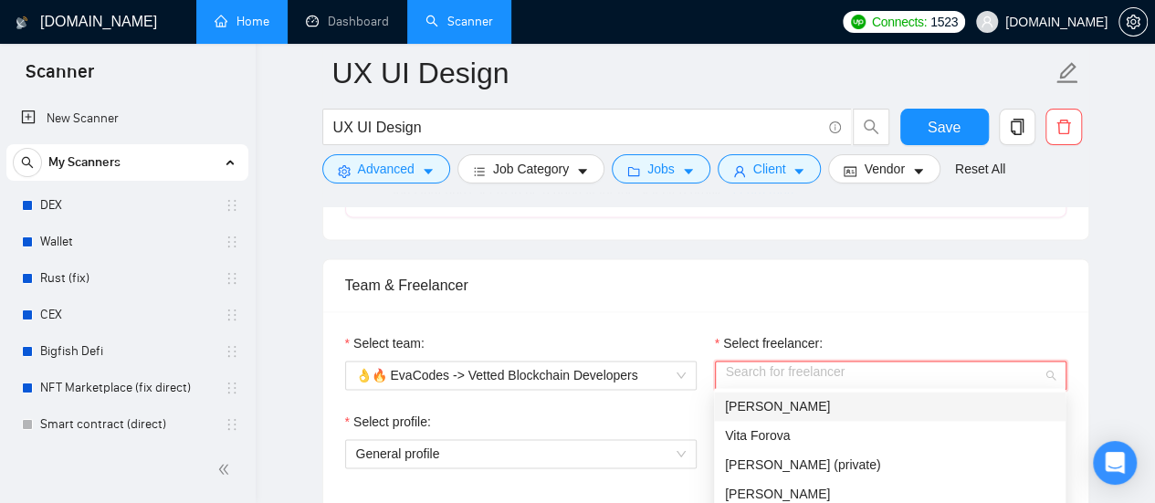
click at [770, 410] on span "[PERSON_NAME]" at bounding box center [777, 406] width 105 height 15
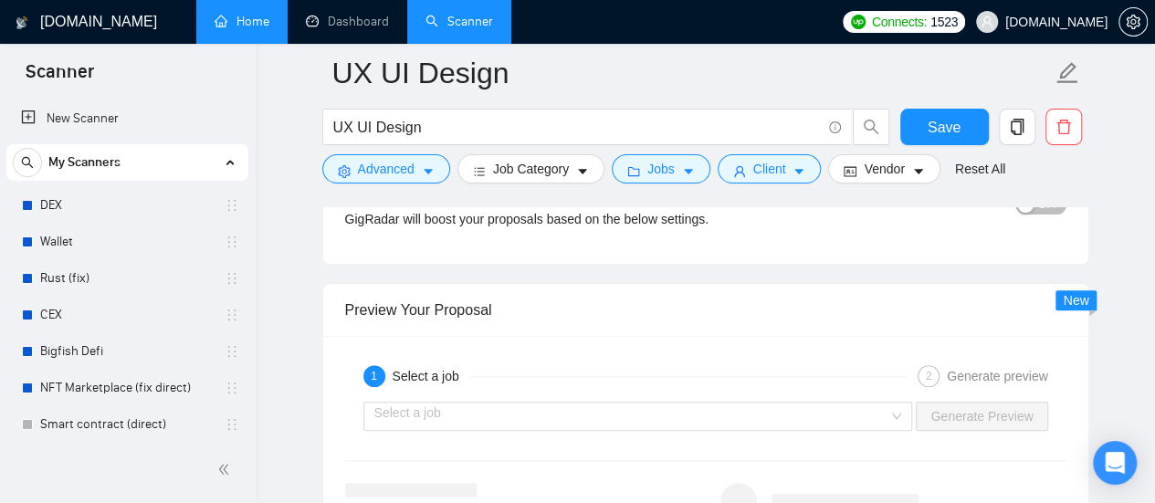
scroll to position [3743, 0]
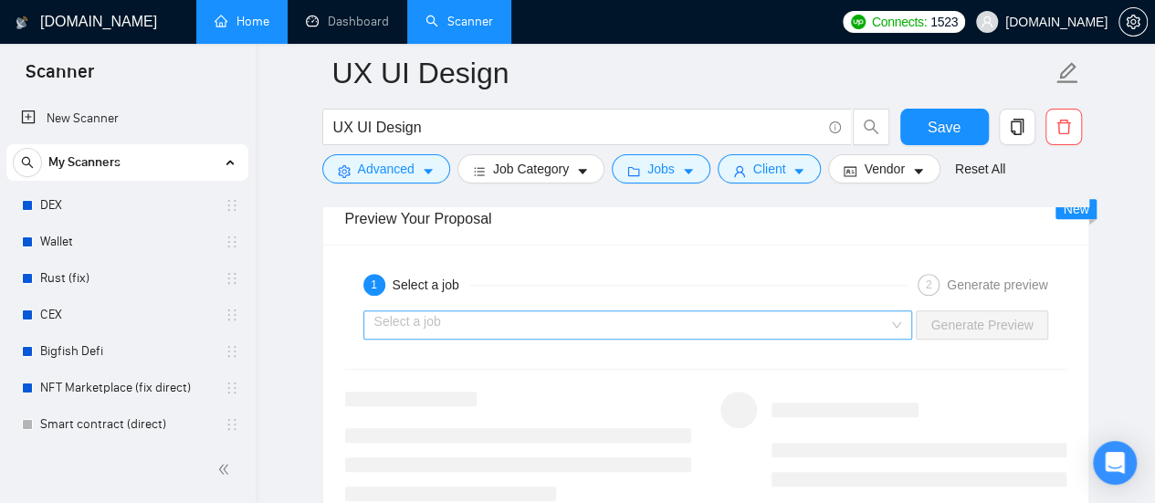
click at [666, 315] on input "search" at bounding box center [631, 324] width 515 height 27
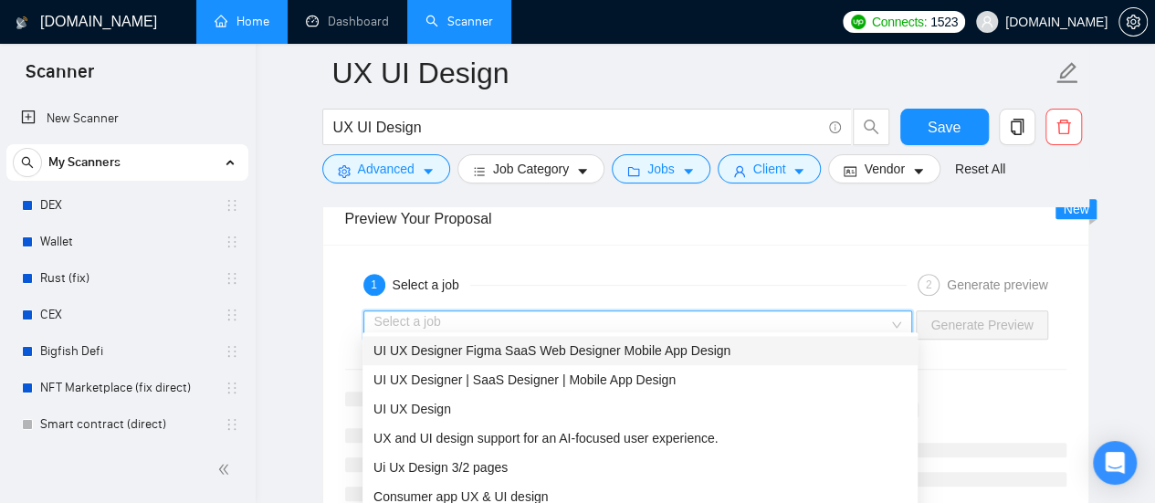
scroll to position [3834, 0]
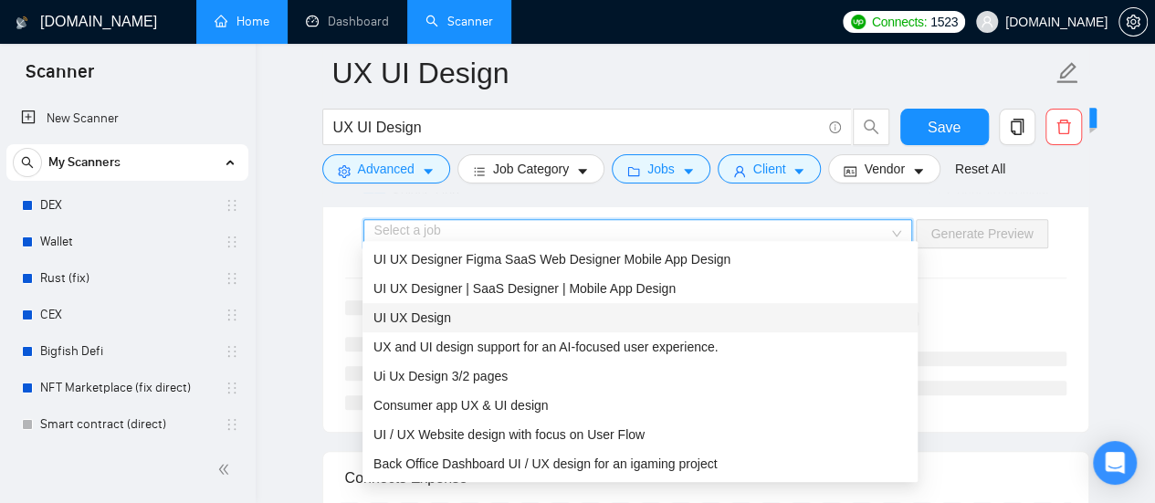
click at [438, 320] on span "UI UX Design" at bounding box center [412, 317] width 78 height 15
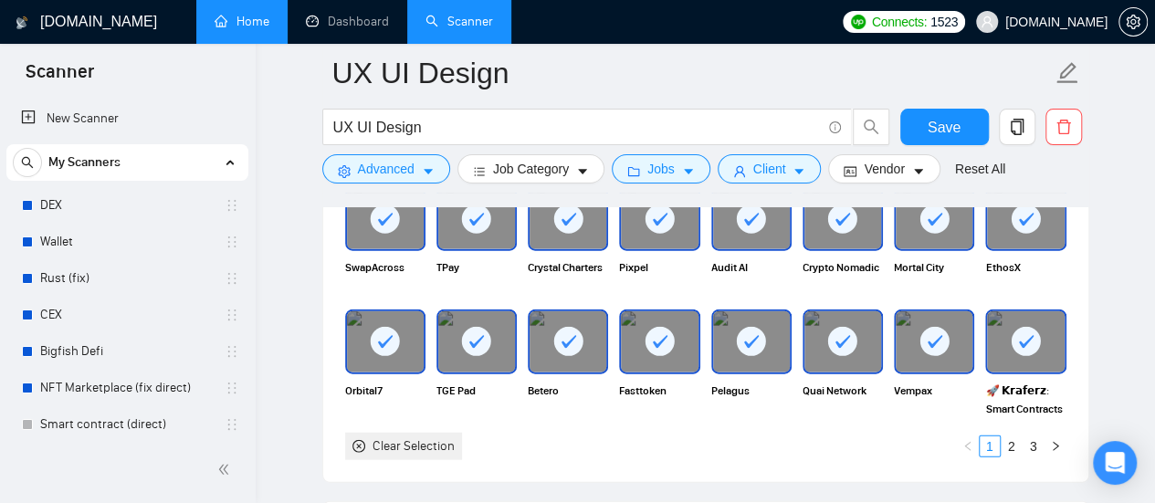
scroll to position [2008, 0]
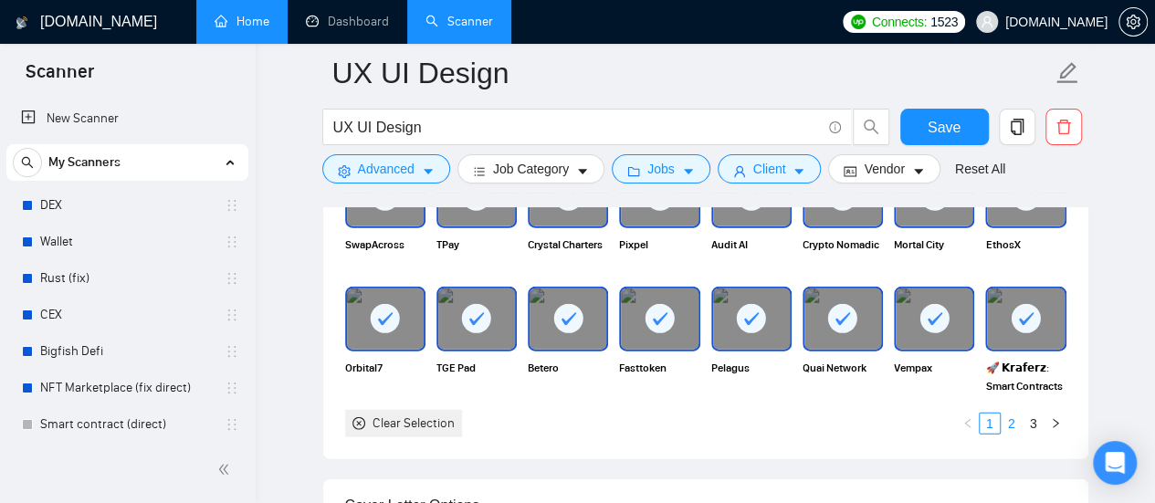
click at [1012, 419] on link "2" at bounding box center [1011, 424] width 20 height 20
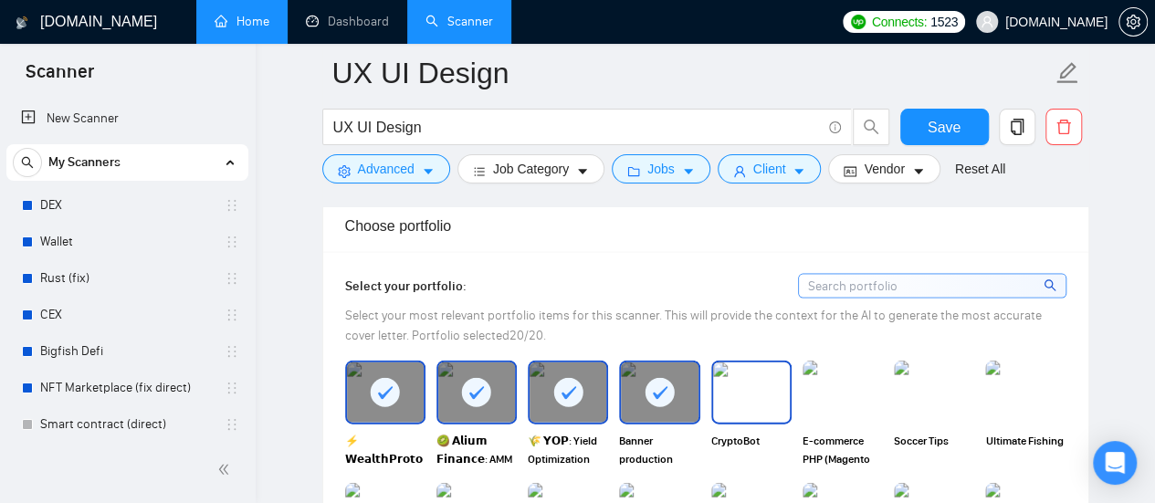
scroll to position [1735, 0]
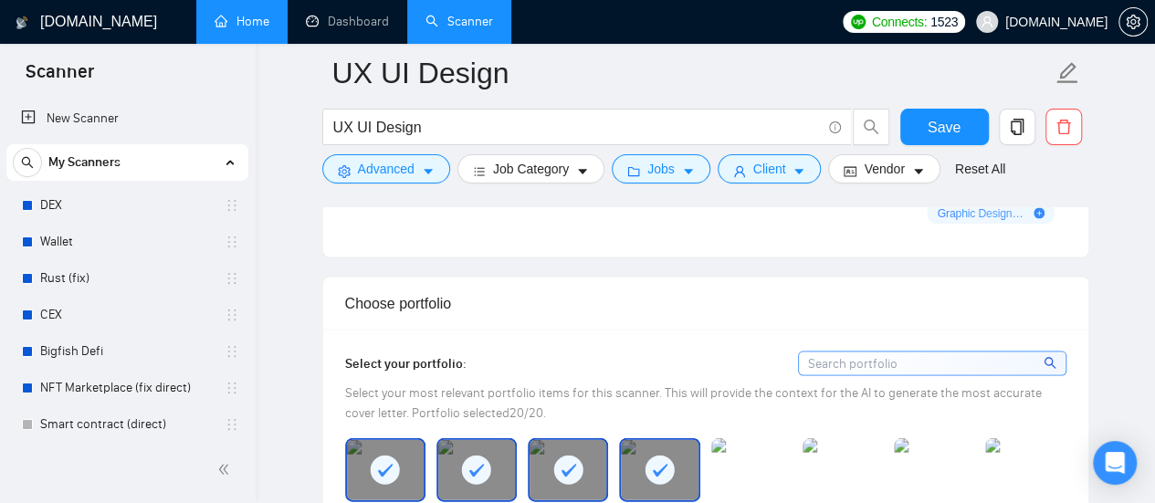
click at [561, 456] on rect at bounding box center [567, 470] width 29 height 29
click at [488, 456] on icon at bounding box center [476, 471] width 30 height 30
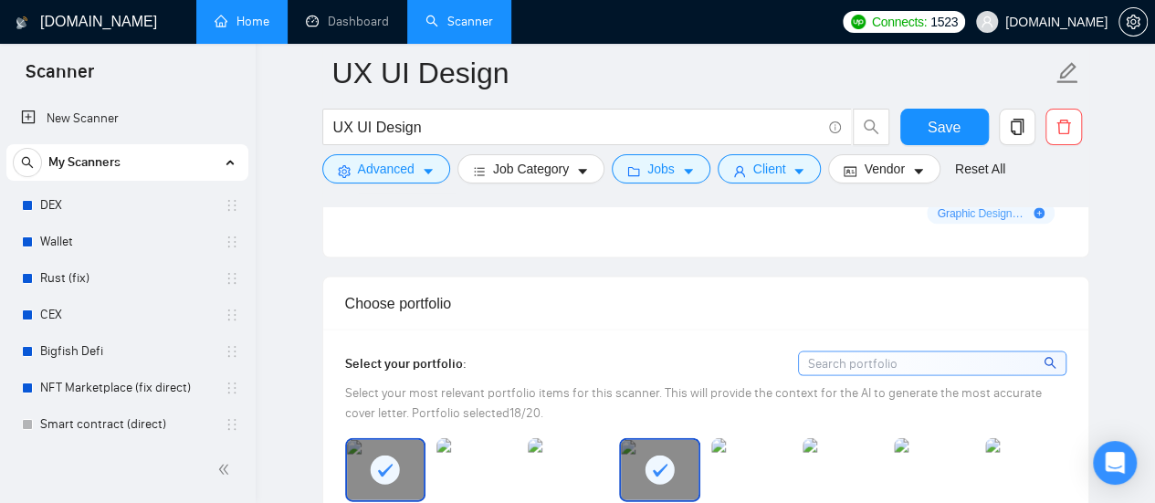
click at [683, 464] on div at bounding box center [659, 470] width 77 height 60
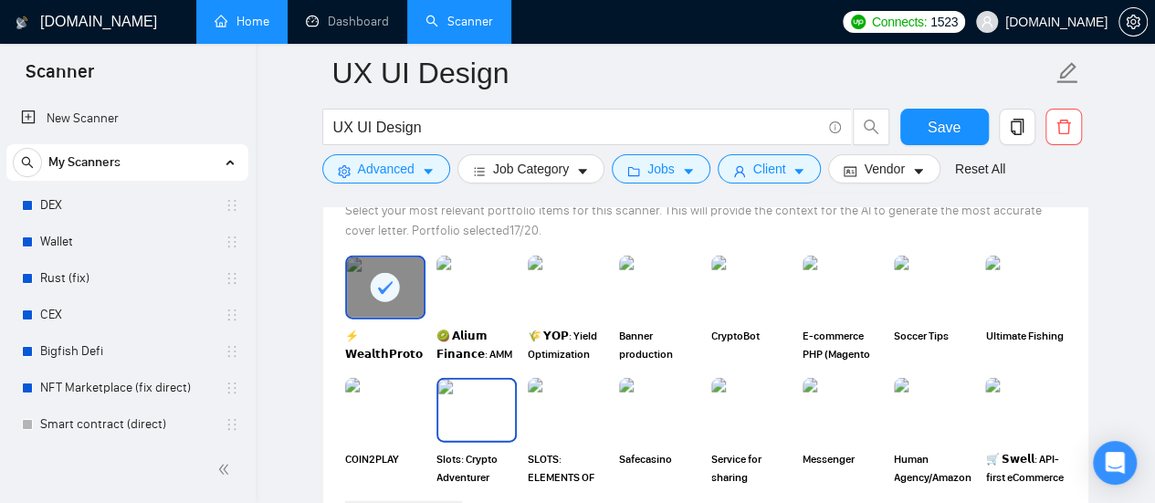
click at [476, 389] on img at bounding box center [476, 410] width 77 height 60
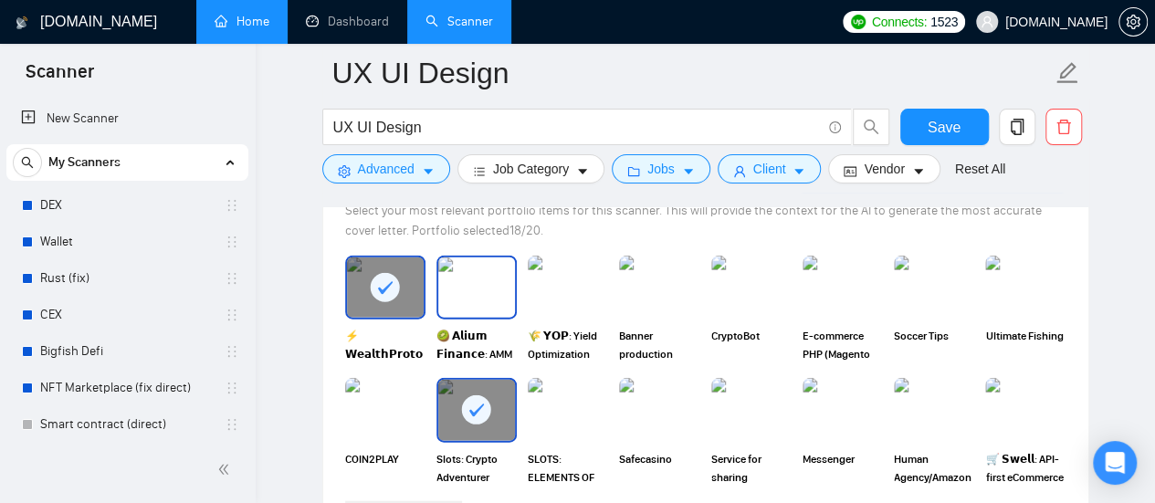
click at [488, 284] on img at bounding box center [476, 287] width 77 height 60
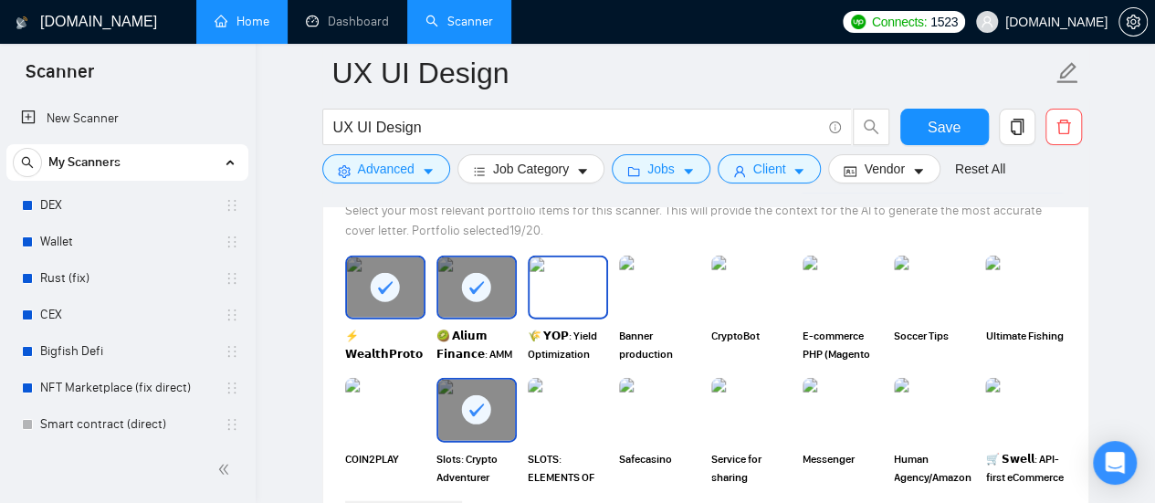
click at [553, 284] on img at bounding box center [568, 287] width 77 height 60
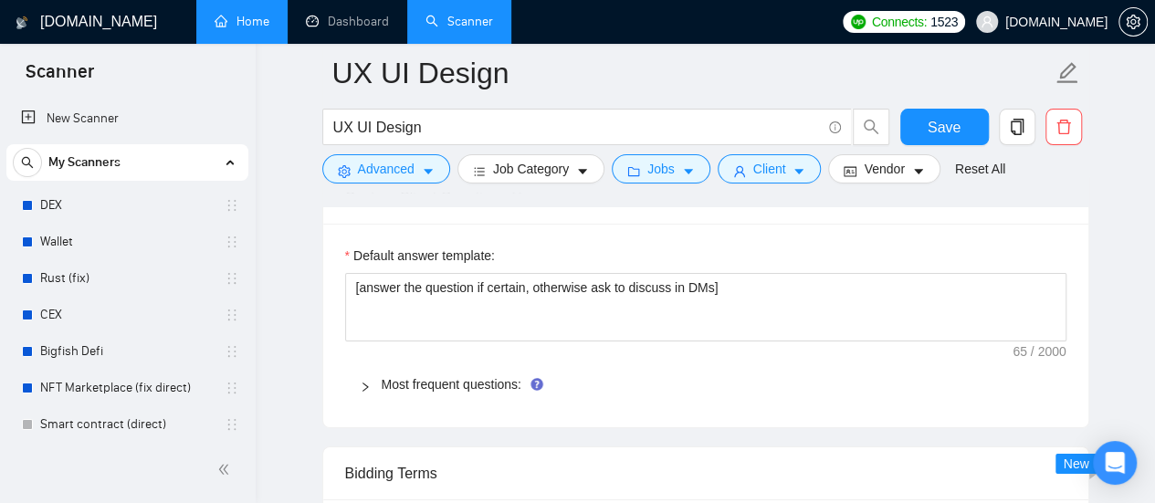
scroll to position [2921, 0]
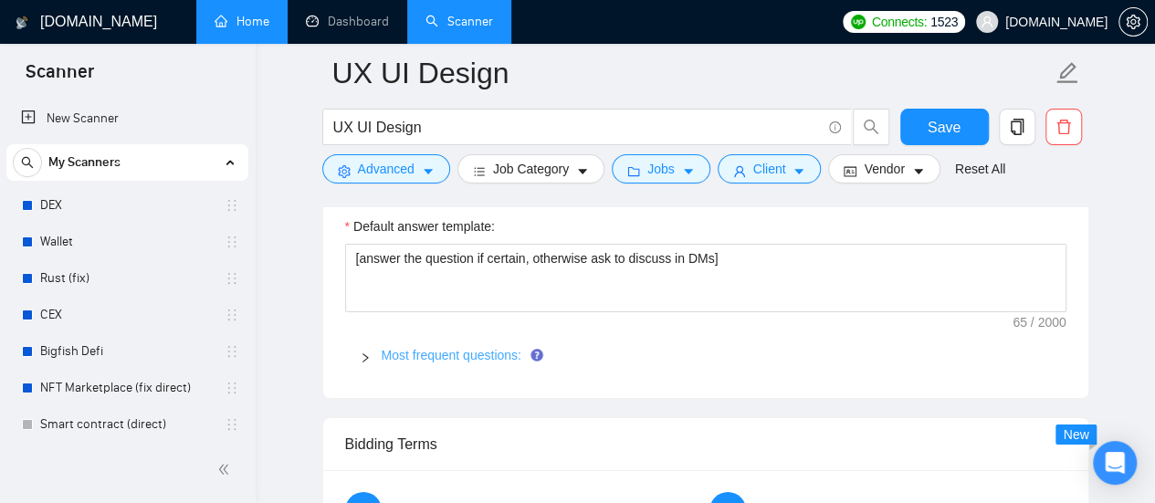
click at [446, 352] on link "Most frequent questions:" at bounding box center [452, 355] width 140 height 15
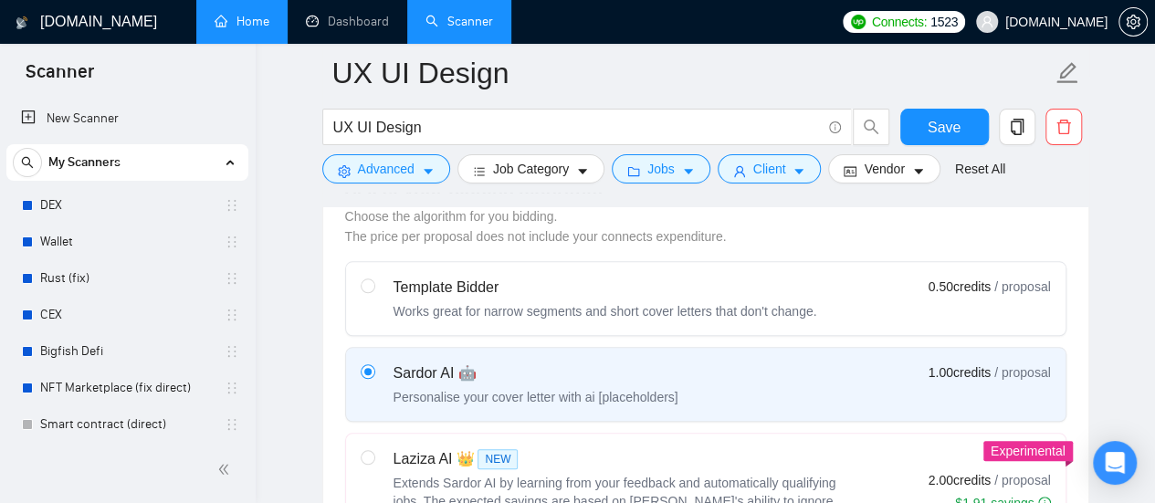
scroll to position [822, 0]
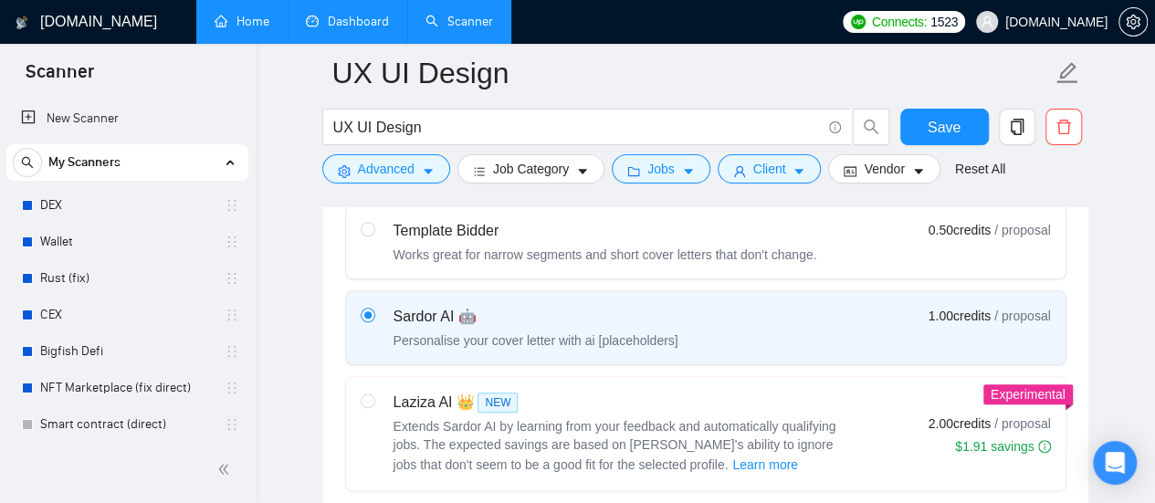
click at [356, 29] on link "Dashboard" at bounding box center [347, 22] width 83 height 16
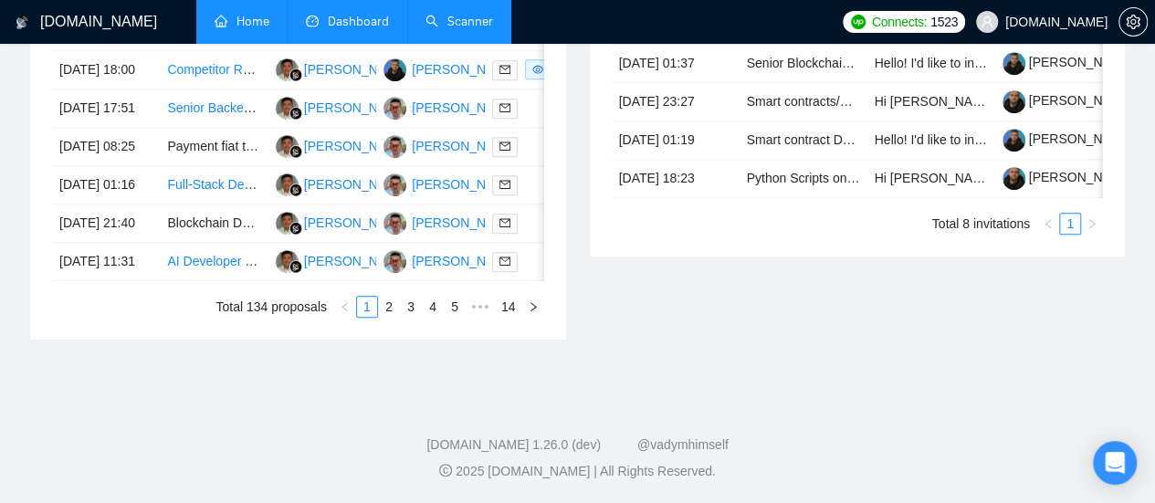
type input "[DATE]"
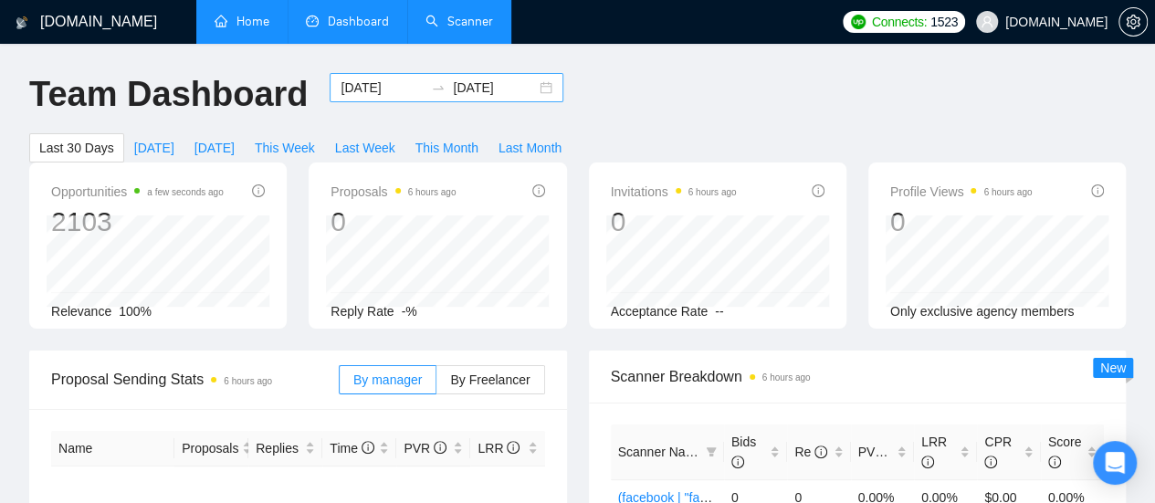
click at [369, 90] on input "[DATE]" at bounding box center [382, 88] width 83 height 20
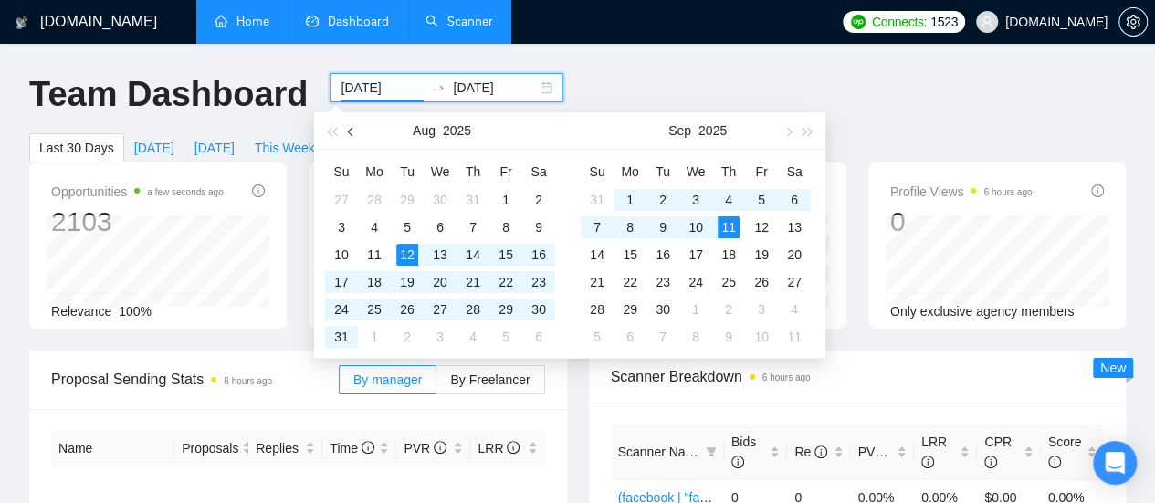
click at [351, 132] on span "button" at bounding box center [352, 131] width 9 height 9
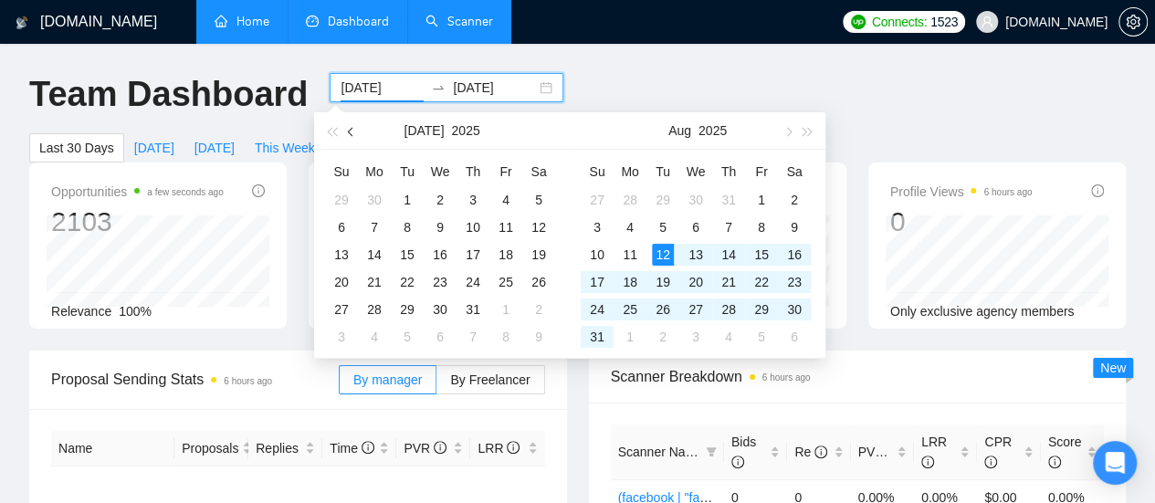
click at [351, 132] on span "button" at bounding box center [352, 131] width 9 height 9
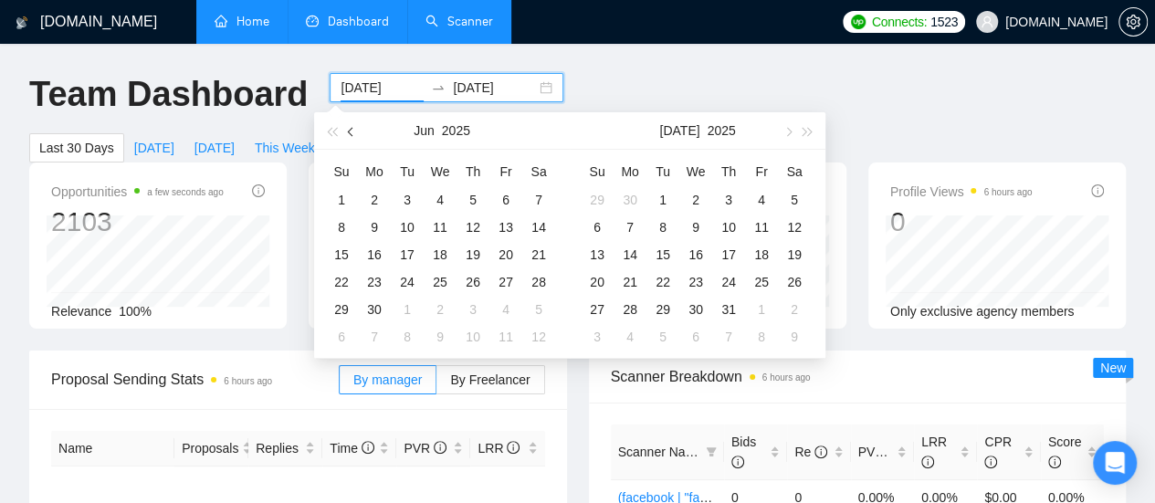
click at [351, 132] on span "button" at bounding box center [352, 131] width 9 height 9
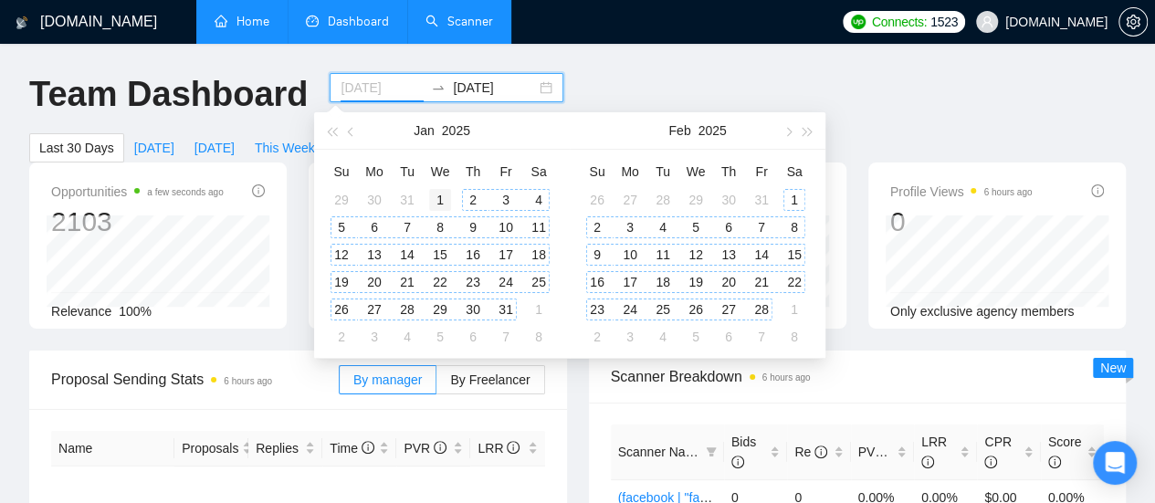
type input "[DATE]"
click at [444, 196] on div "1" at bounding box center [440, 200] width 22 height 22
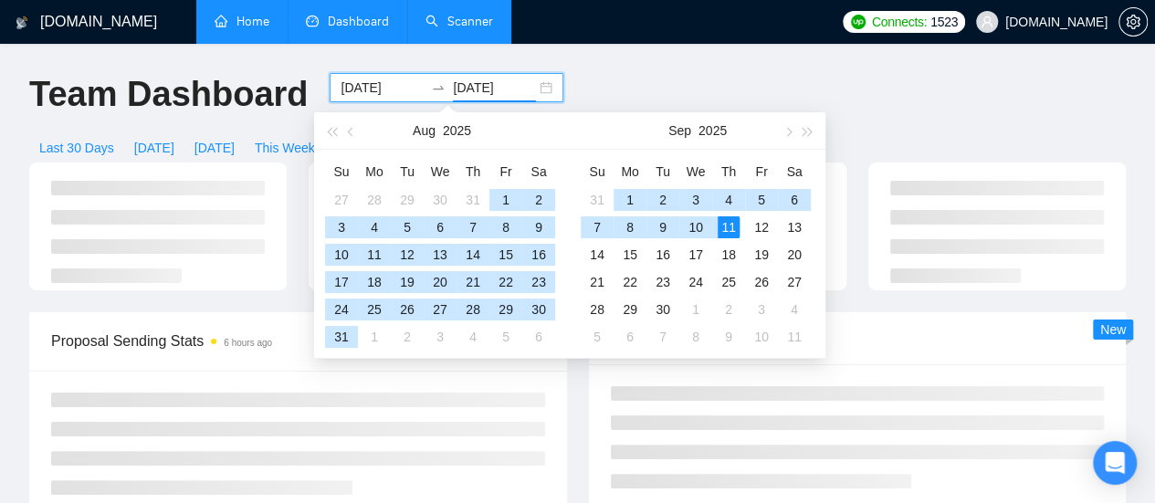
click at [471, 79] on input "[DATE]" at bounding box center [494, 88] width 83 height 20
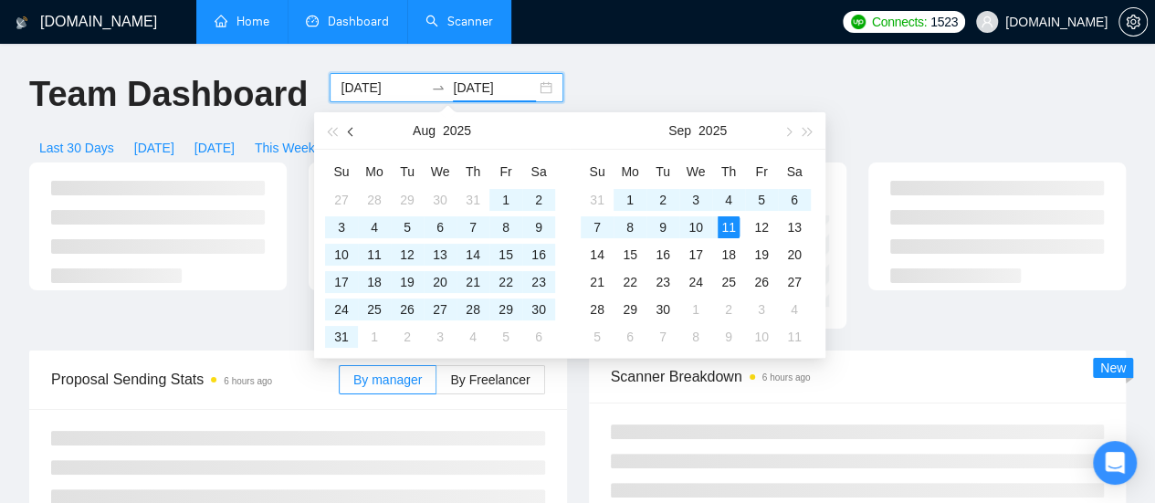
click at [353, 133] on span "button" at bounding box center [352, 131] width 9 height 9
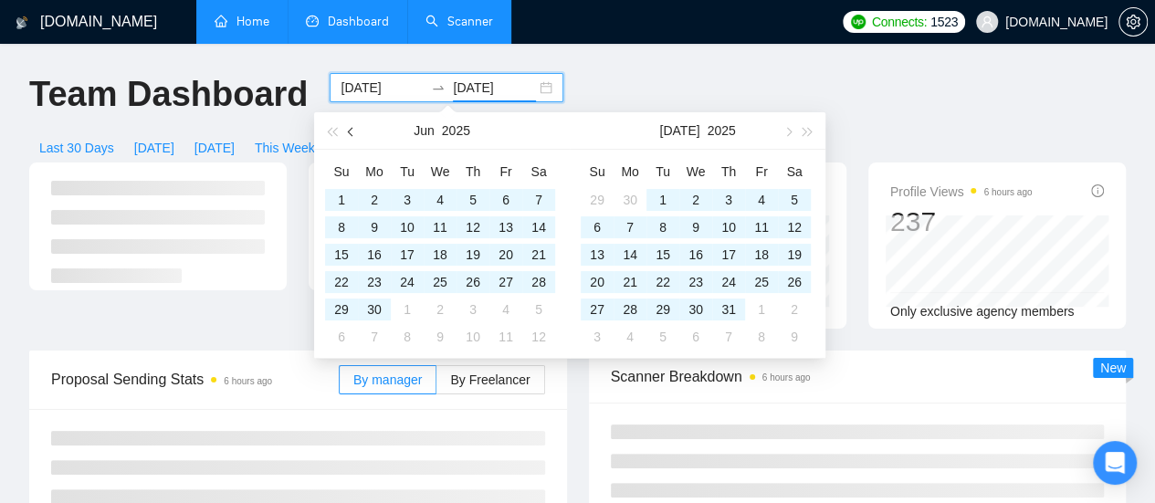
click at [353, 133] on span "button" at bounding box center [352, 131] width 9 height 9
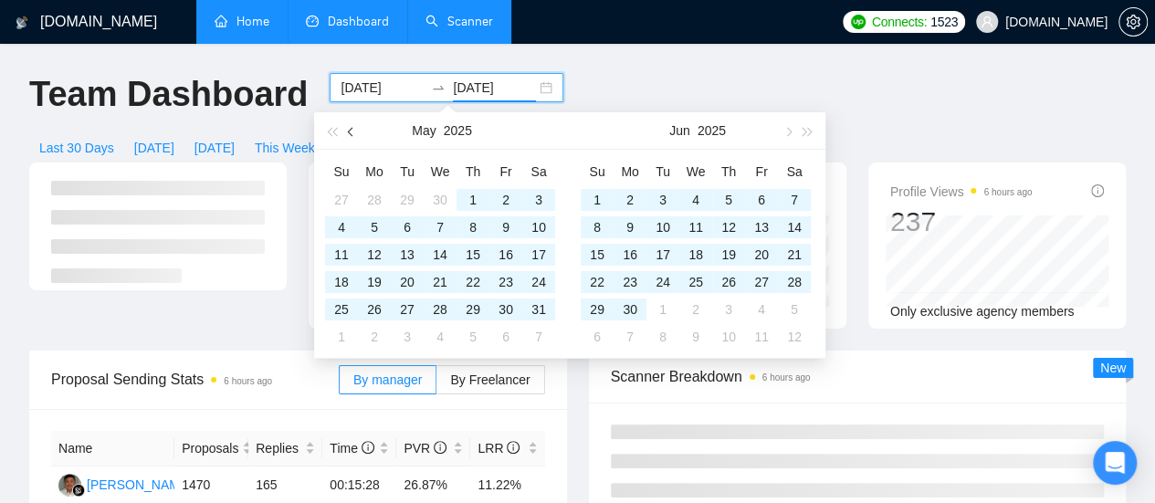
click at [353, 133] on span "button" at bounding box center [352, 131] width 9 height 9
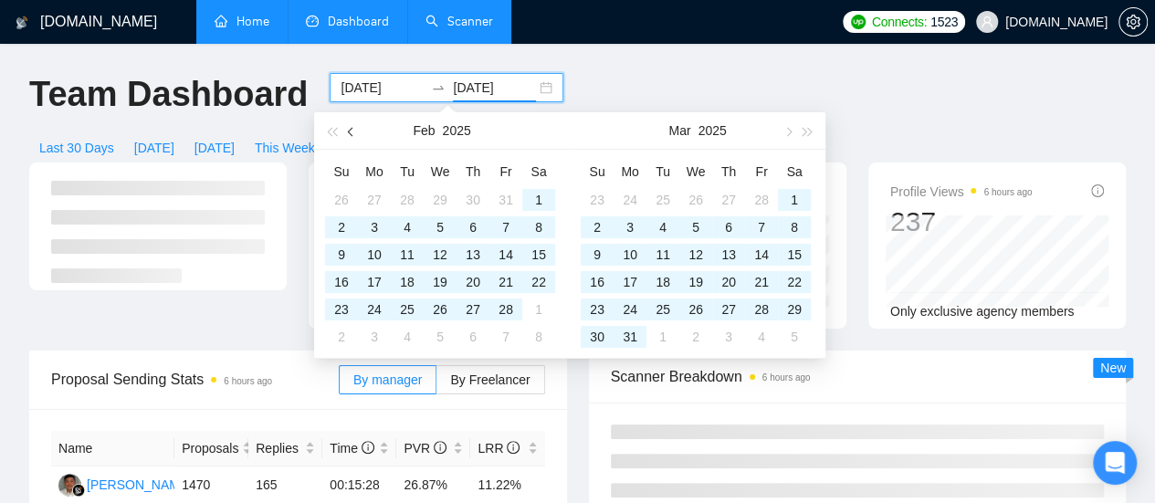
click at [353, 133] on span "button" at bounding box center [352, 131] width 9 height 9
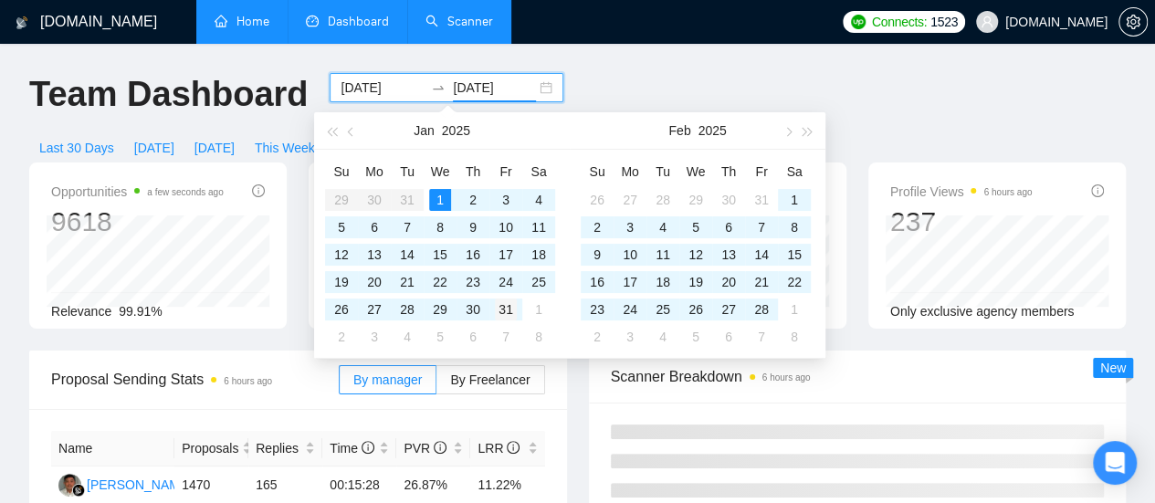
click at [506, 313] on div "31" at bounding box center [506, 310] width 22 height 22
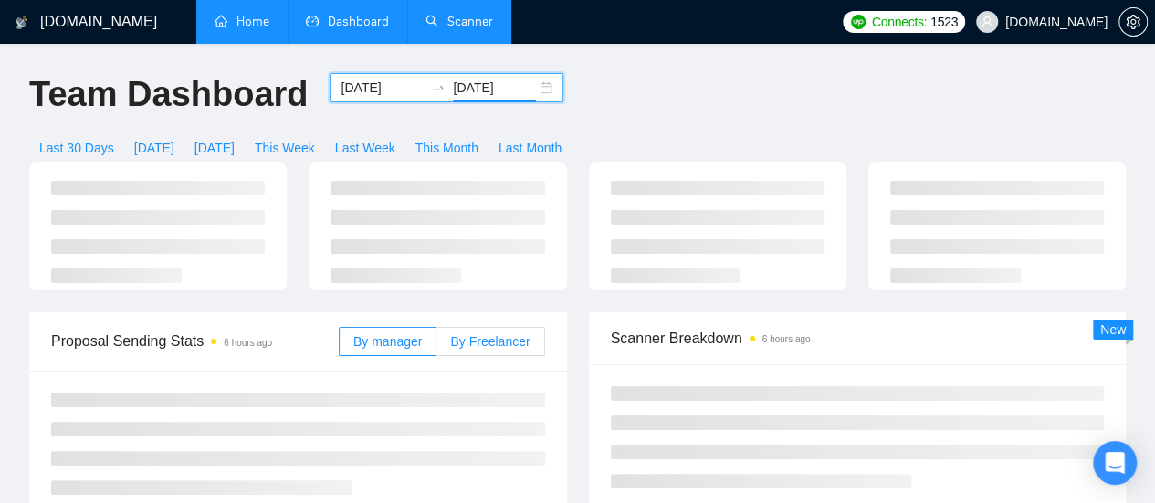
type input "[DATE]"
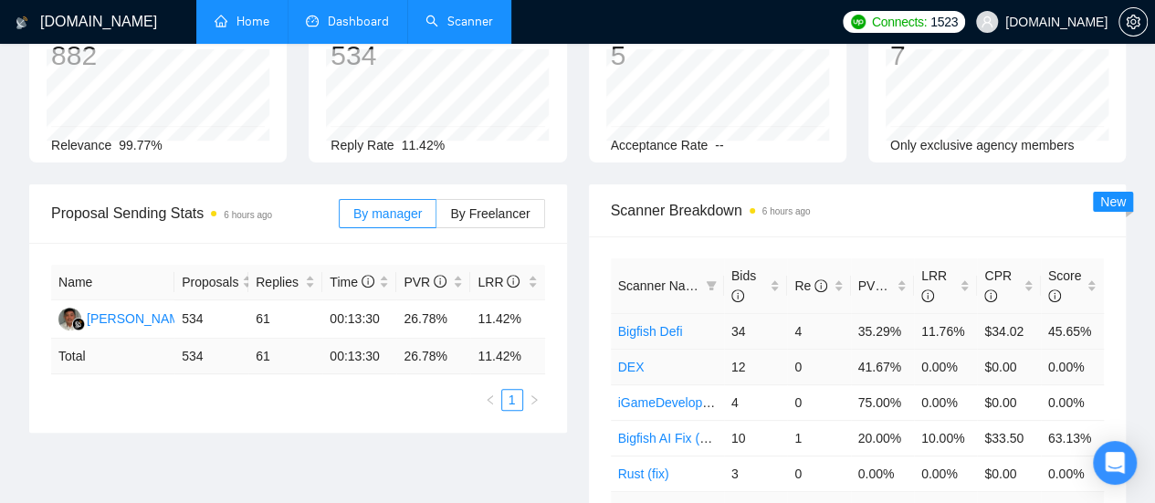
scroll to position [183, 0]
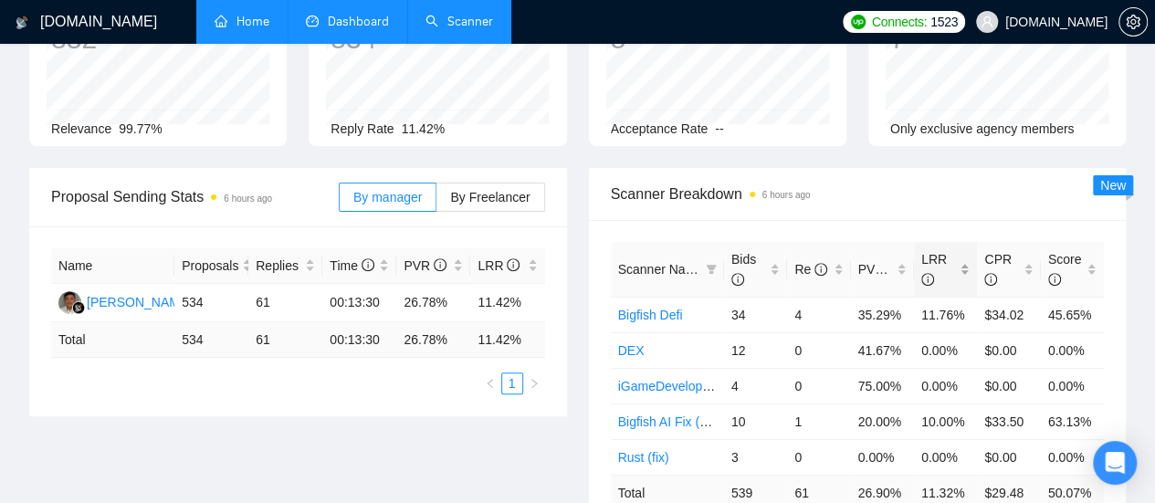
click at [940, 249] on span "LRR" at bounding box center [938, 269] width 35 height 40
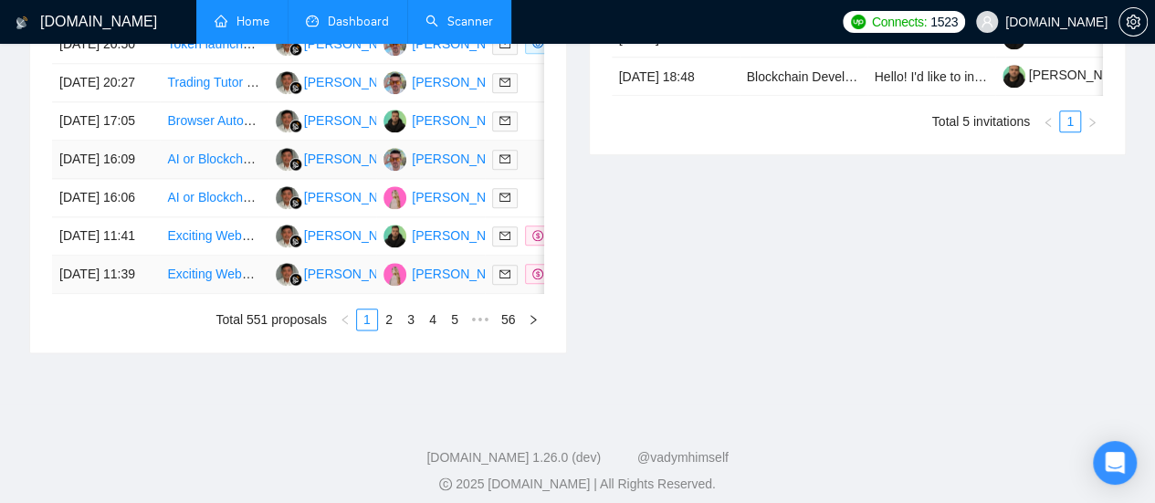
scroll to position [1004, 0]
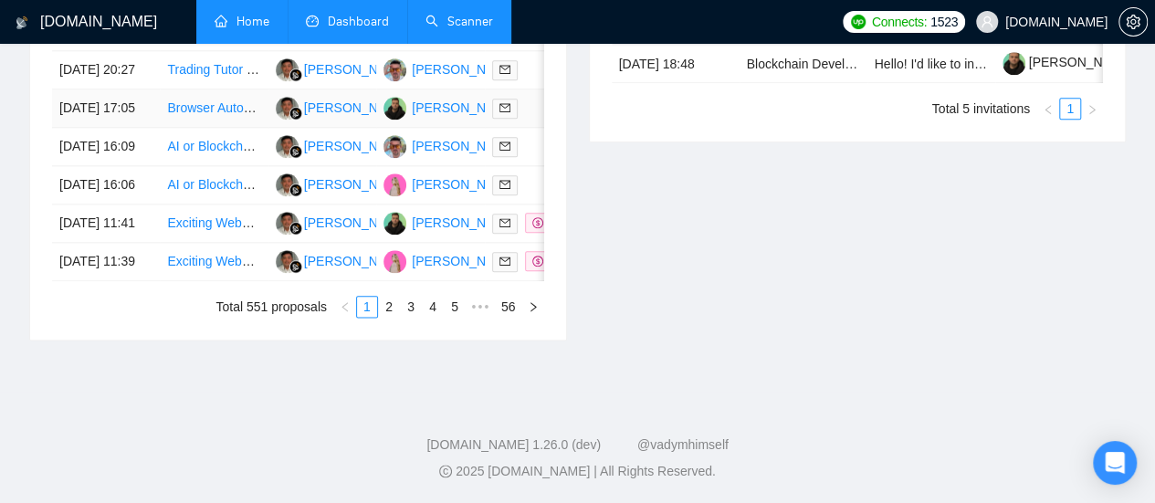
click at [212, 115] on link "Browser Automation Platform Needed (Fulltime / Large Project)" at bounding box center [345, 107] width 357 height 15
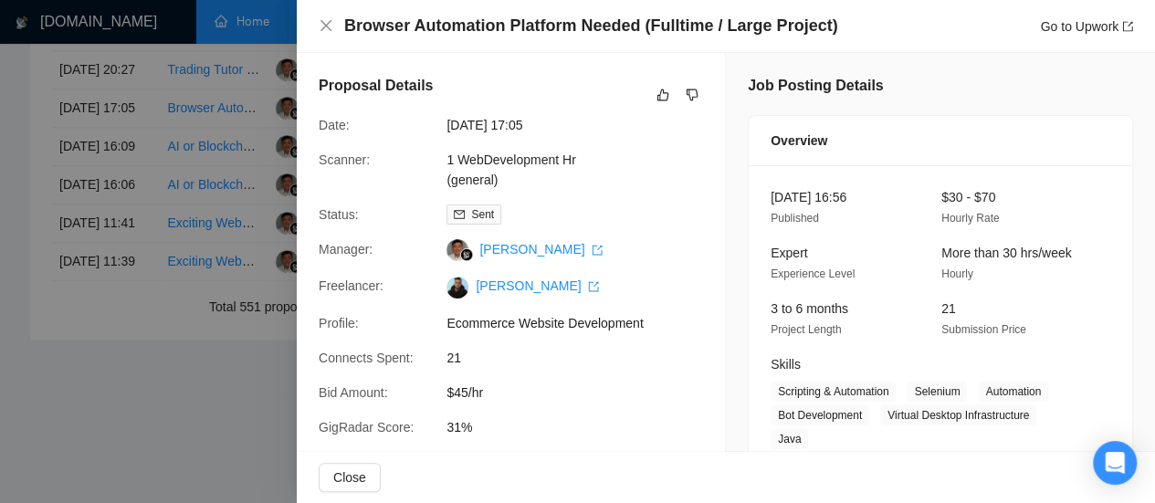
scroll to position [91, 0]
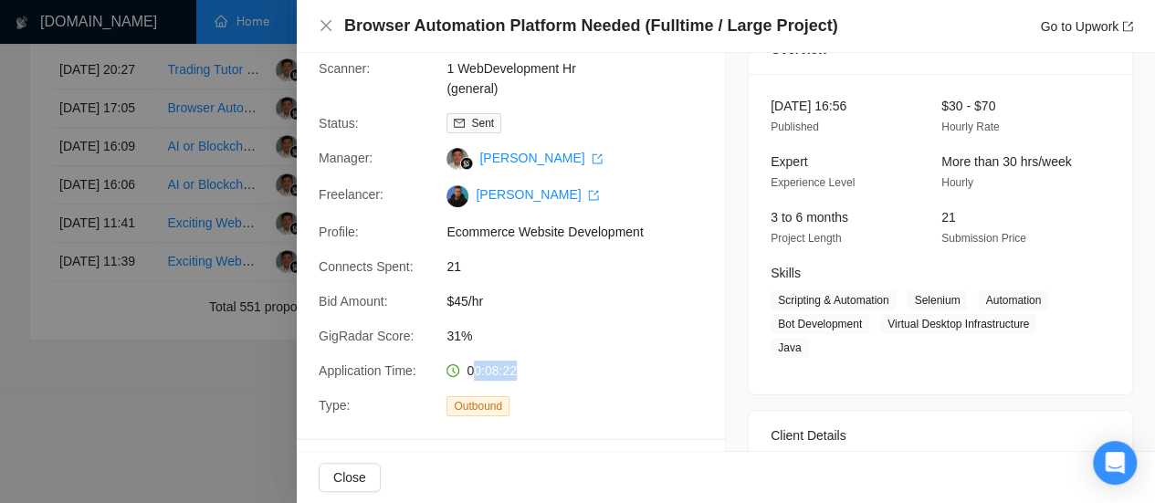
drag, startPoint x: 468, startPoint y: 368, endPoint x: 528, endPoint y: 373, distance: 59.6
click at [528, 373] on div "00:08:22" at bounding box center [535, 371] width 193 height 20
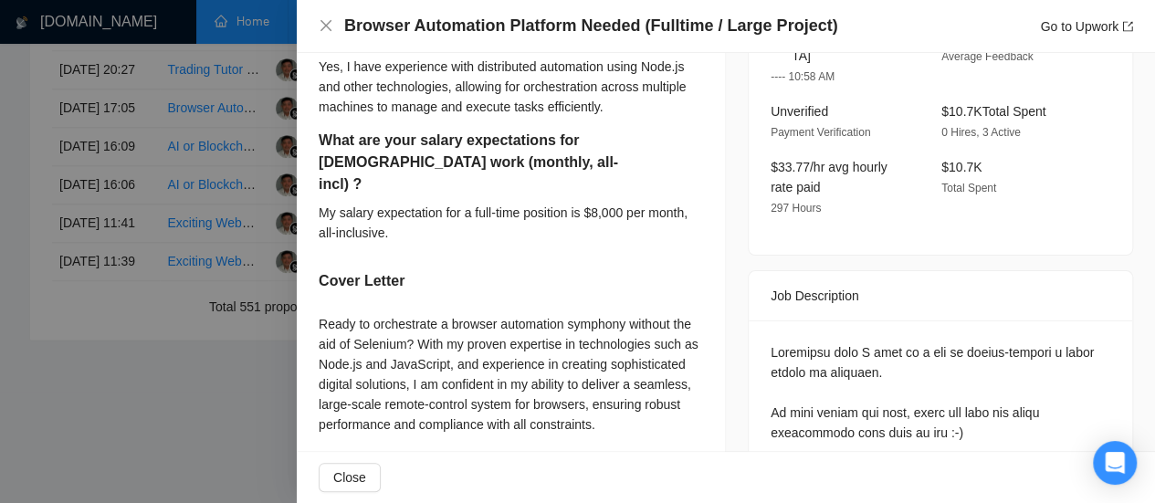
scroll to position [639, 0]
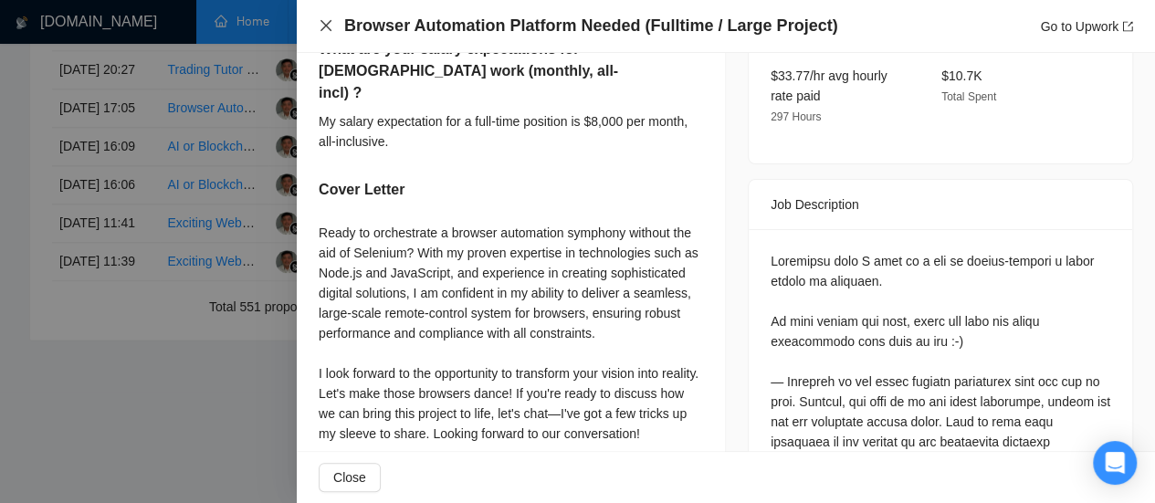
click at [330, 25] on icon "close" at bounding box center [326, 25] width 15 height 15
